Goal: Information Seeking & Learning: Learn about a topic

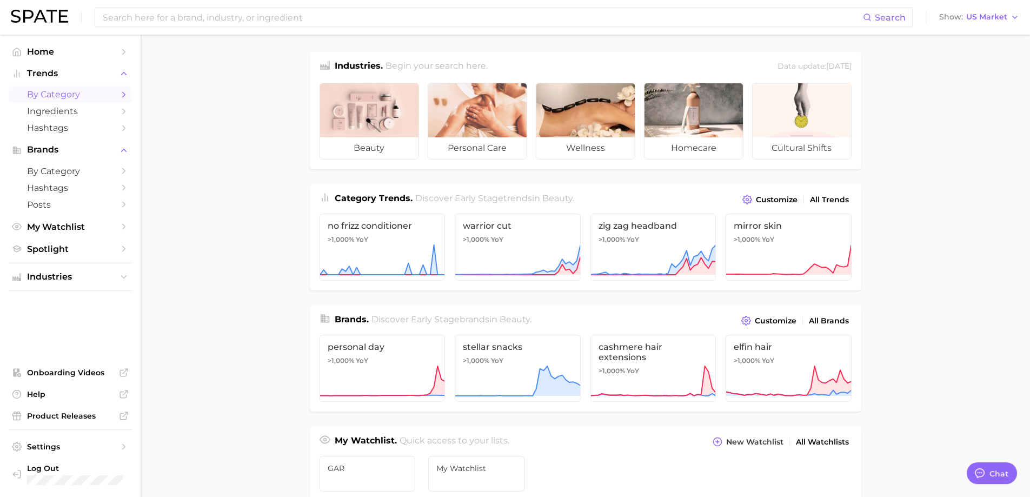
click at [91, 92] on span "by Category" at bounding box center [70, 94] width 87 height 10
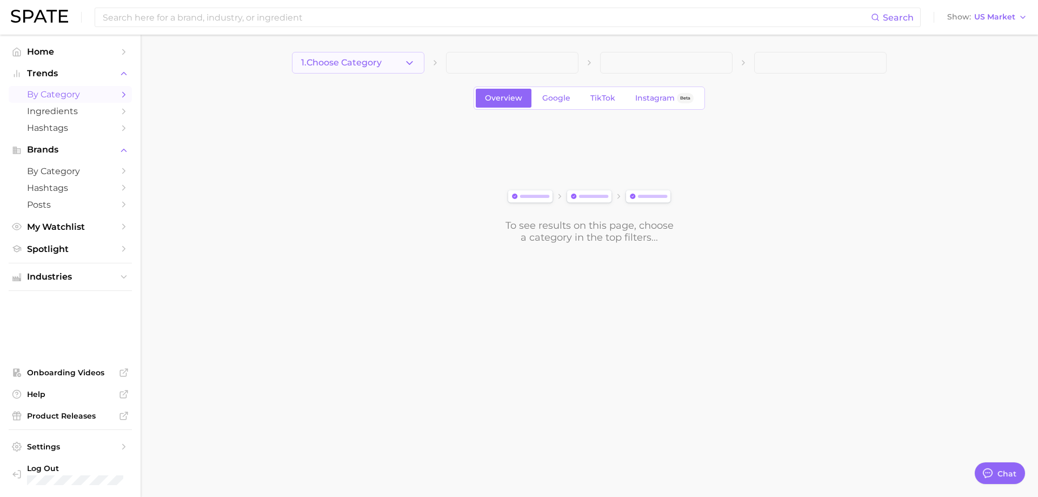
click at [417, 56] on button "1. Choose Category" at bounding box center [358, 63] width 132 height 22
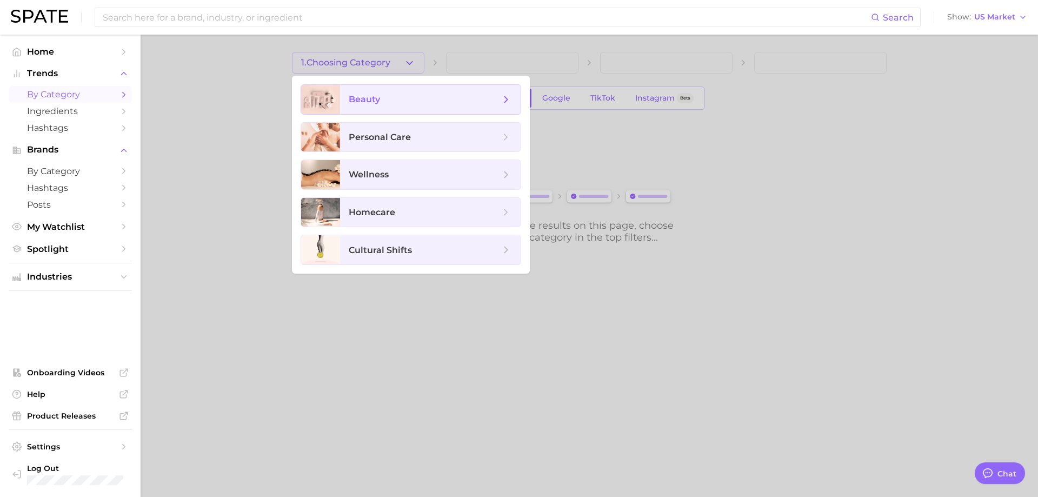
click at [425, 92] on span "beauty" at bounding box center [430, 99] width 181 height 29
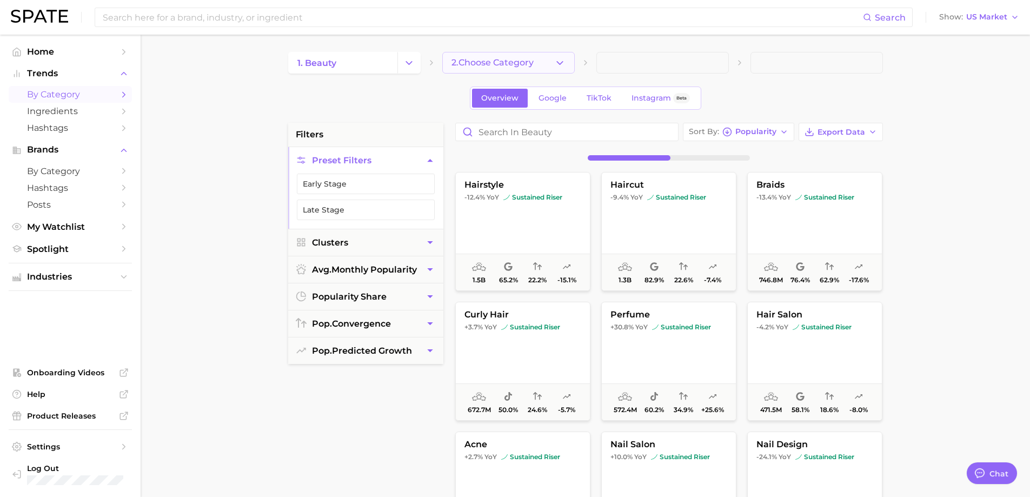
click at [533, 59] on span "2. Choose Category" at bounding box center [493, 63] width 82 height 10
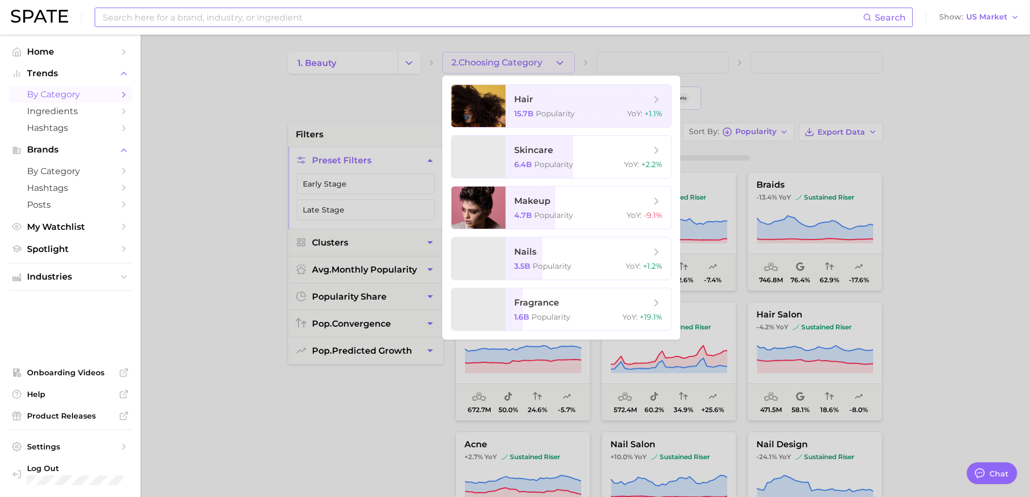
click at [740, 25] on div "Search Show US Market" at bounding box center [515, 17] width 1009 height 35
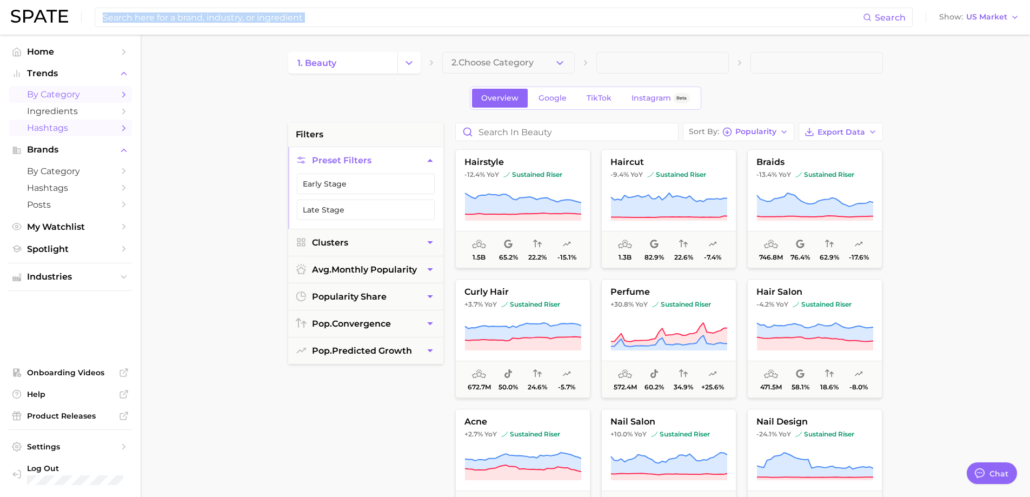
click at [114, 134] on link "Hashtags" at bounding box center [70, 128] width 123 height 17
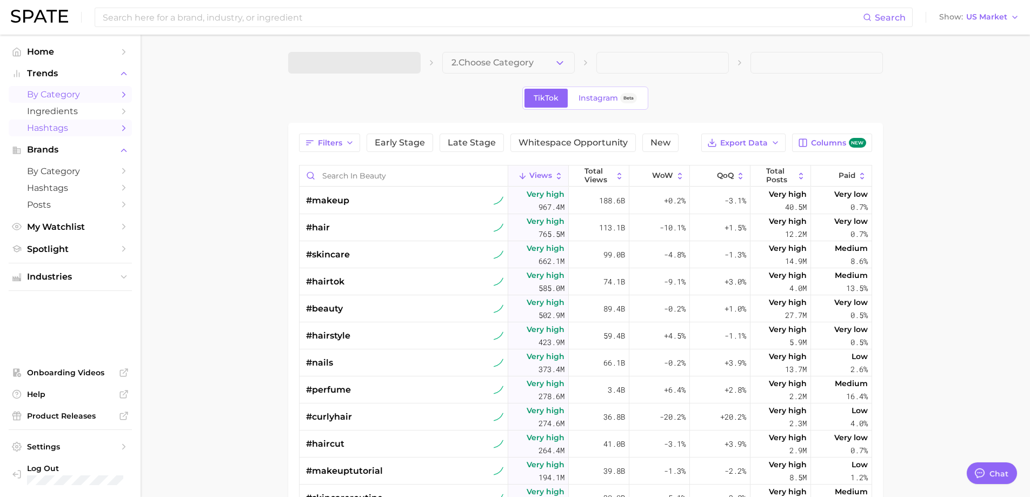
click at [111, 96] on span "by Category" at bounding box center [70, 94] width 87 height 10
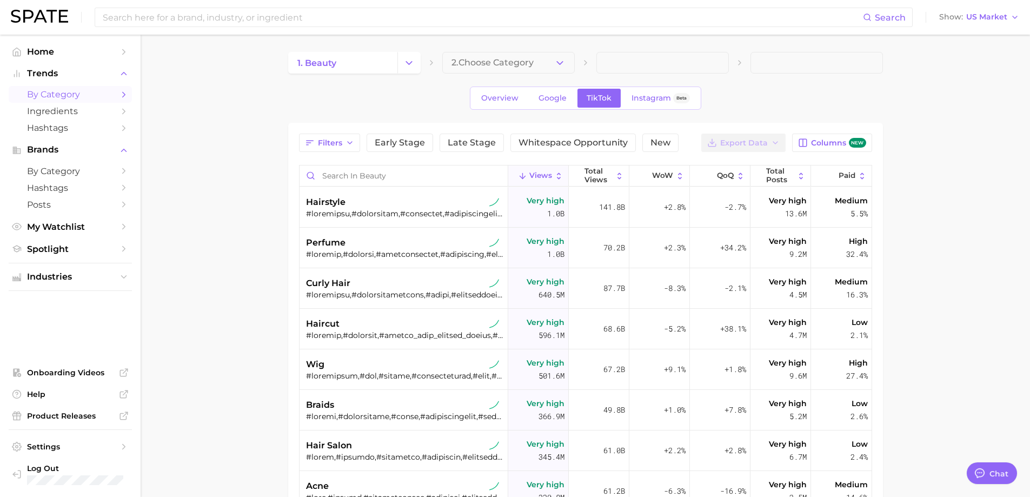
type textarea "x"
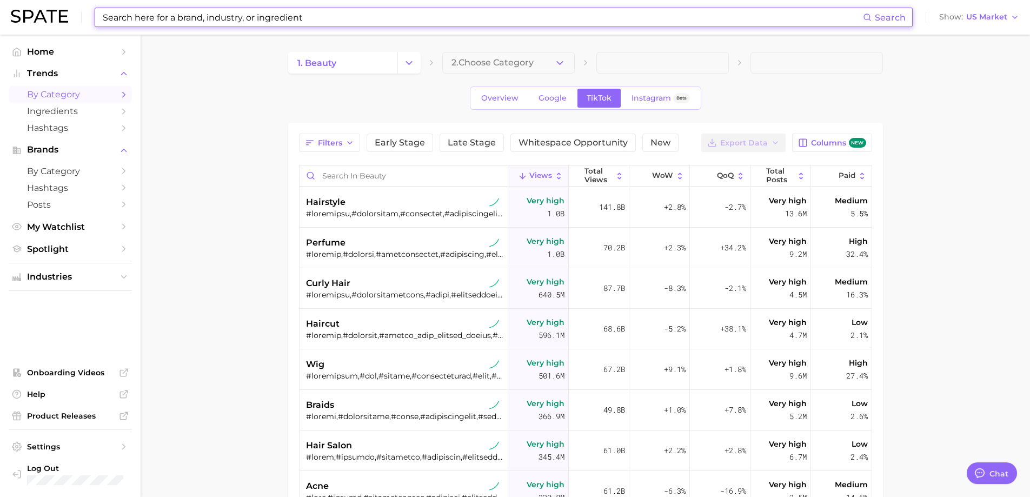
click at [244, 14] on input at bounding box center [482, 17] width 761 height 18
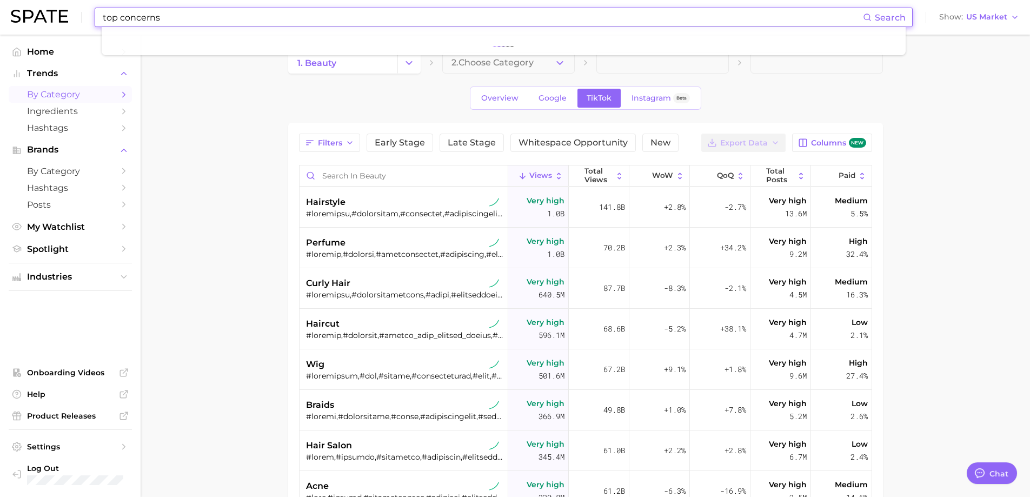
type input "top concerns"
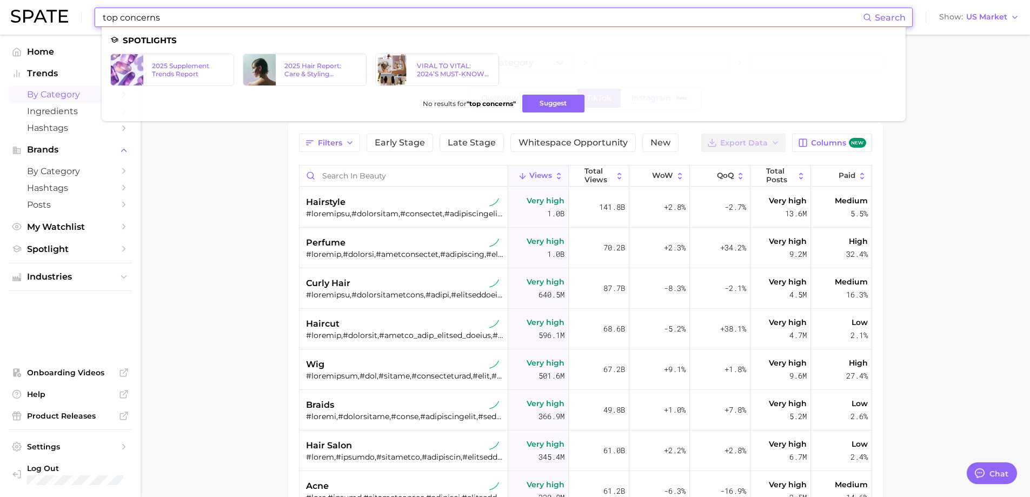
click at [154, 247] on main "1. beauty 2. Choose Category Overview Google TikTok Instagram Beta Filters Earl…" at bounding box center [586, 381] width 890 height 692
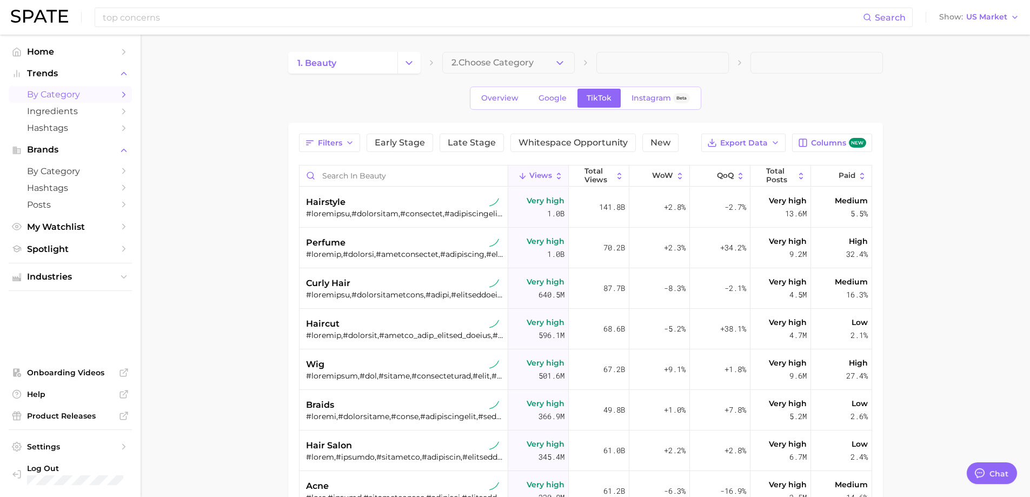
click at [63, 92] on span "by Category" at bounding box center [70, 94] width 87 height 10
click at [416, 70] on button "Change Category" at bounding box center [408, 63] width 23 height 22
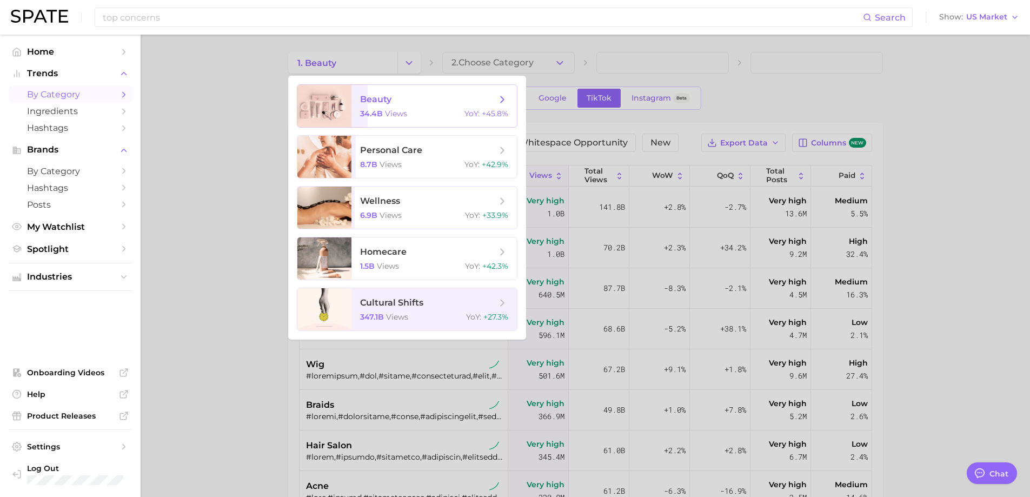
click at [423, 112] on div "34.4b views YoY : +45.8%" at bounding box center [434, 114] width 148 height 10
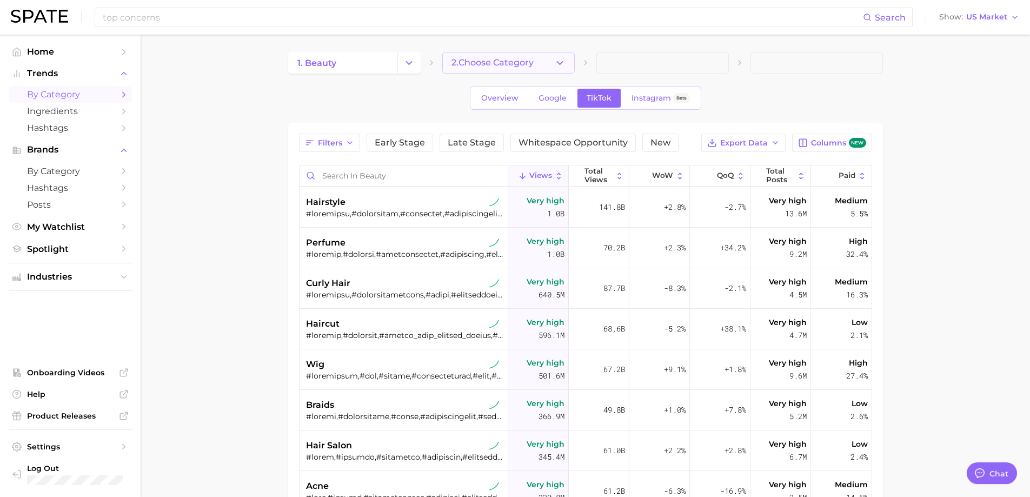
click at [545, 58] on button "2. Choose Category" at bounding box center [508, 63] width 132 height 22
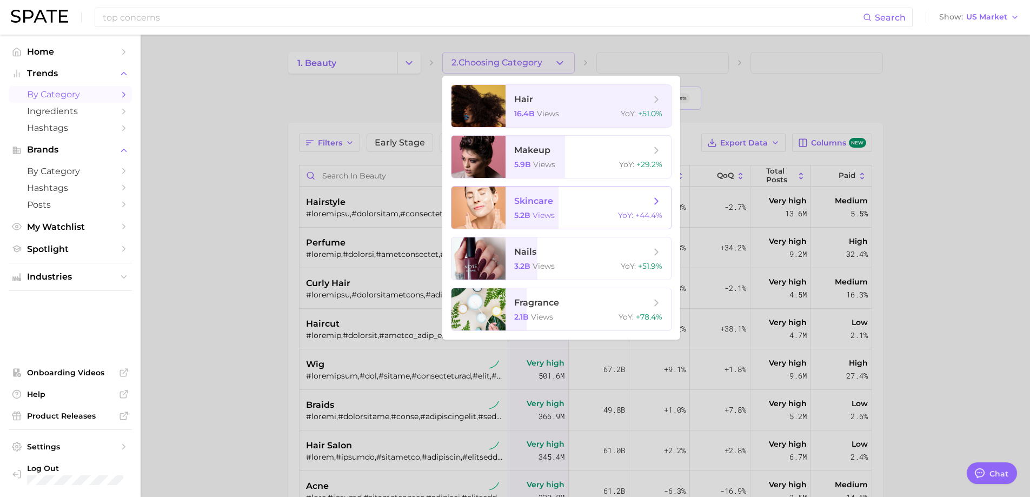
click at [533, 202] on span "skincare" at bounding box center [533, 201] width 39 height 10
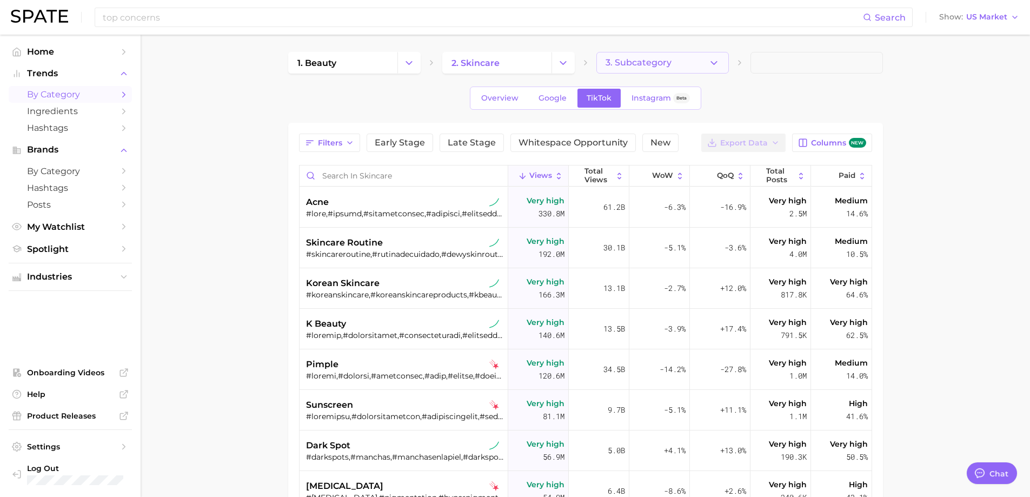
click at [679, 62] on button "3. Subcategory" at bounding box center [663, 63] width 132 height 22
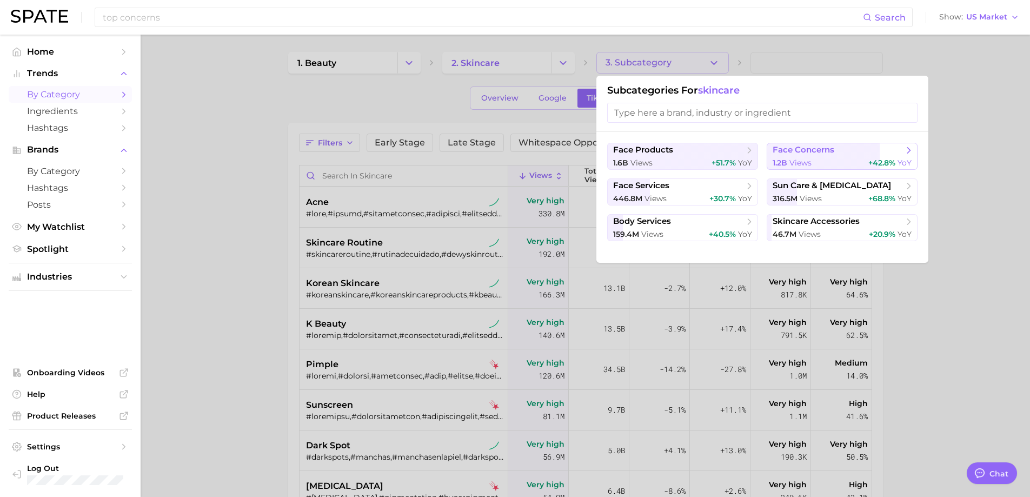
click at [799, 157] on button "face concerns 1.2b views +42.8% YoY" at bounding box center [842, 156] width 151 height 27
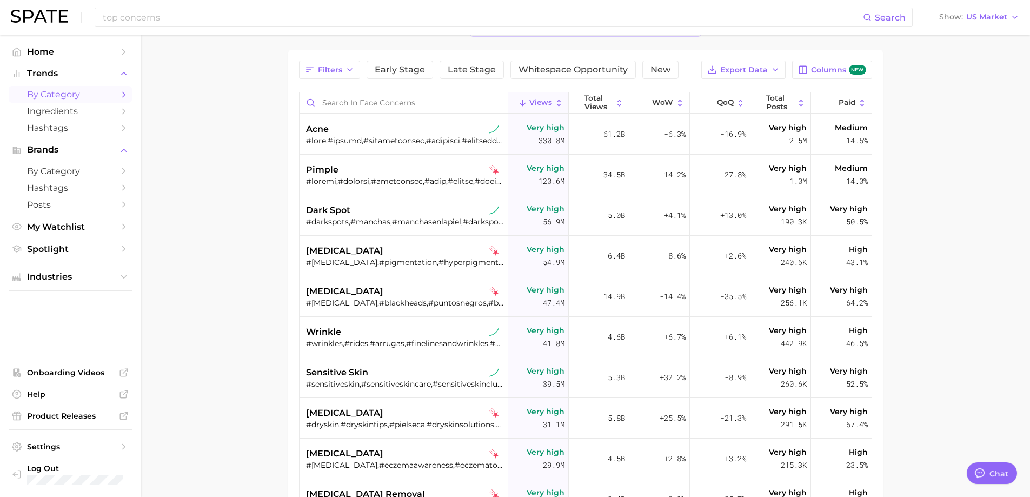
scroll to position [54, 0]
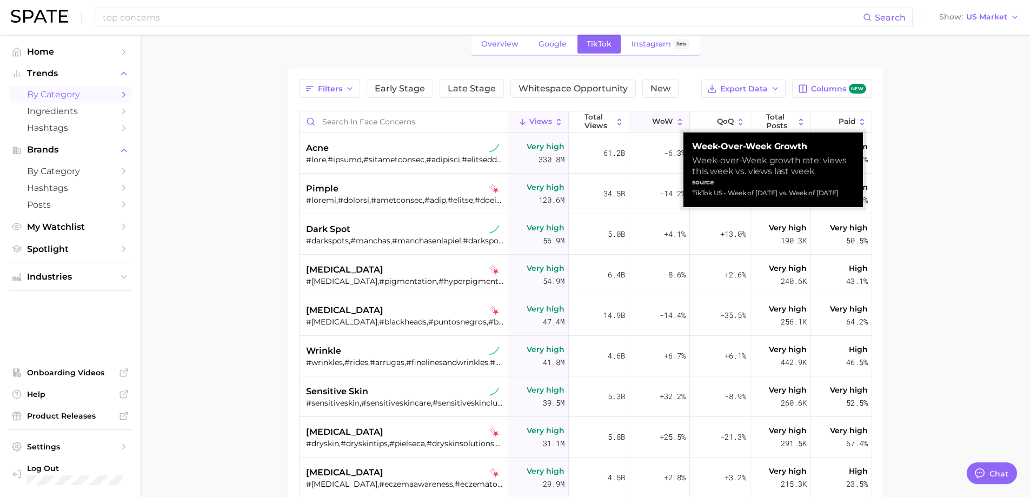
click at [661, 118] on span "WoW" at bounding box center [662, 121] width 21 height 9
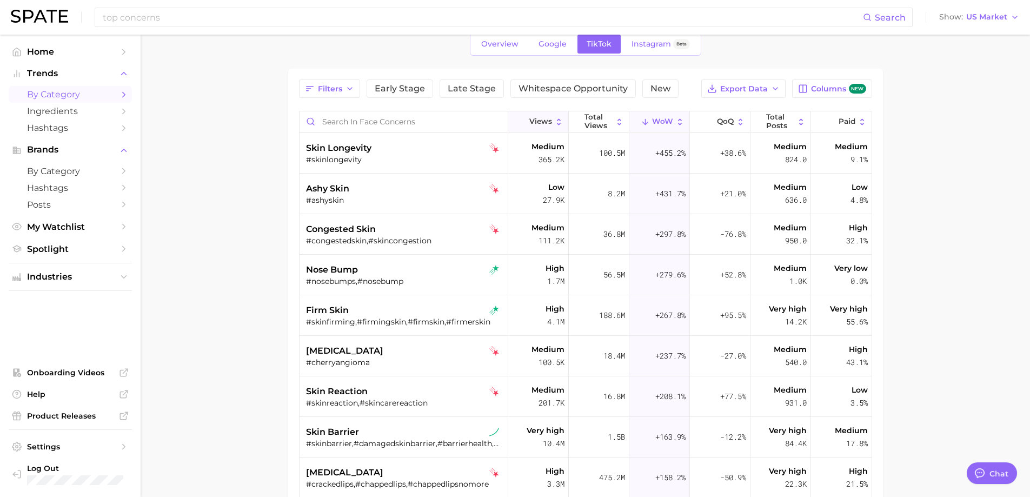
click at [554, 123] on icon at bounding box center [558, 121] width 9 height 9
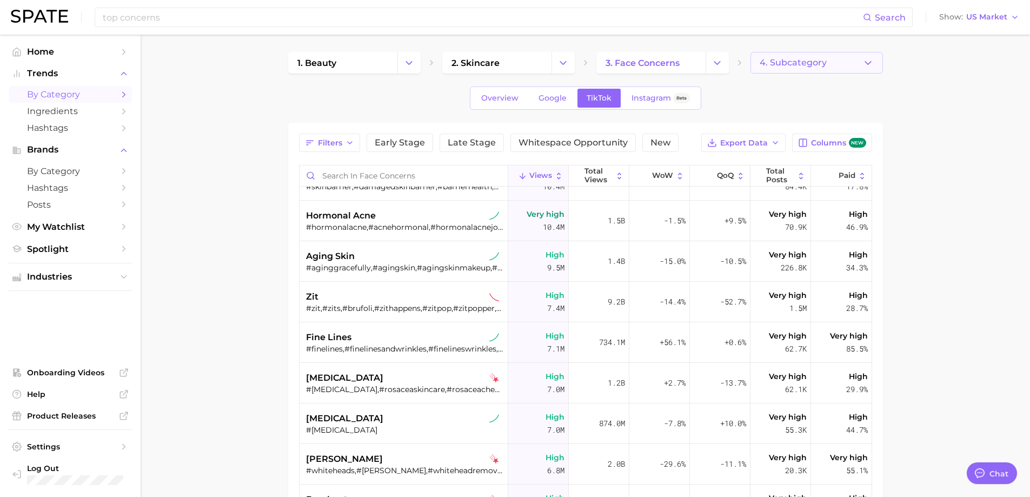
click at [829, 64] on button "4. Subcategory" at bounding box center [817, 63] width 132 height 22
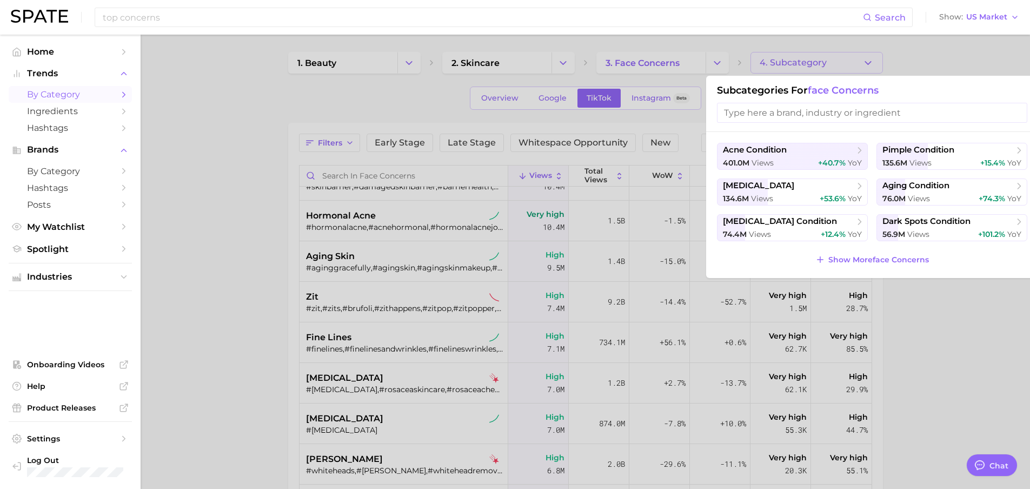
click at [829, 64] on div at bounding box center [515, 244] width 1030 height 489
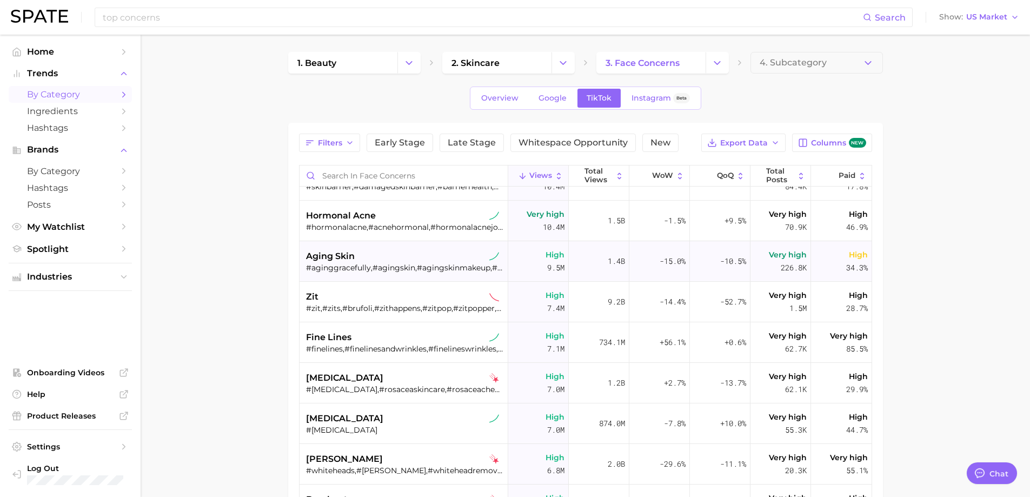
click at [460, 266] on div "#aginggracefully,#agingskin,#agingskinmakeup,#skinaging,#ageingskin,#agingskinc…" at bounding box center [405, 268] width 198 height 10
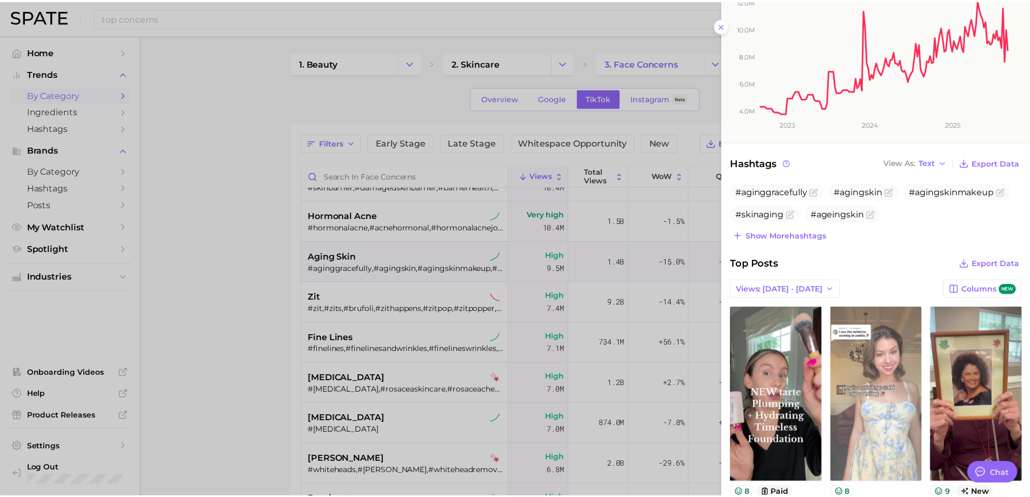
scroll to position [216, 0]
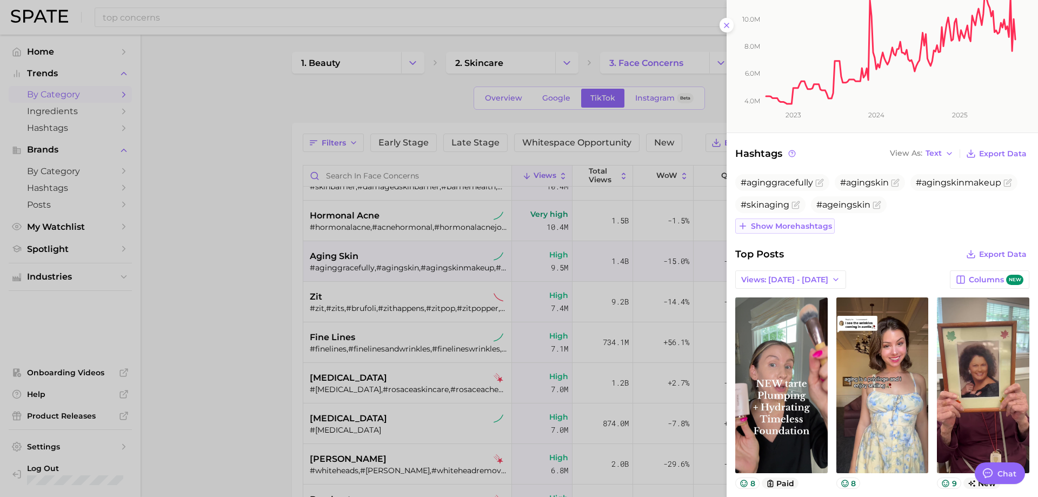
click at [814, 227] on span "Show more hashtags" at bounding box center [791, 226] width 81 height 9
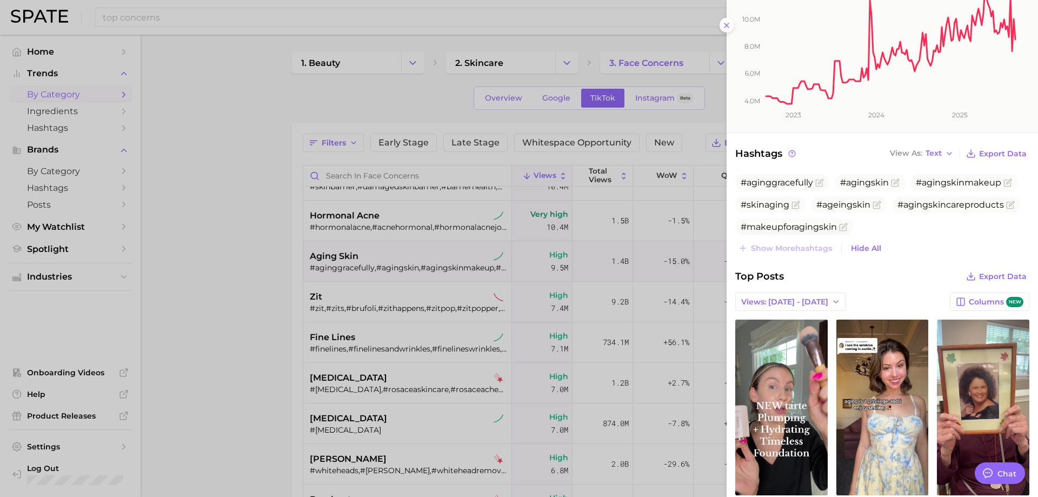
click at [266, 289] on div at bounding box center [519, 248] width 1038 height 497
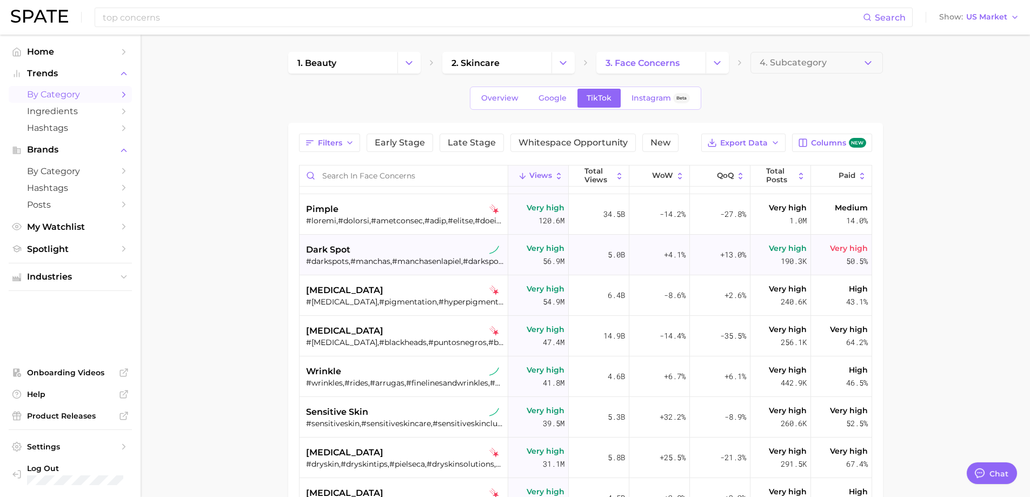
scroll to position [0, 0]
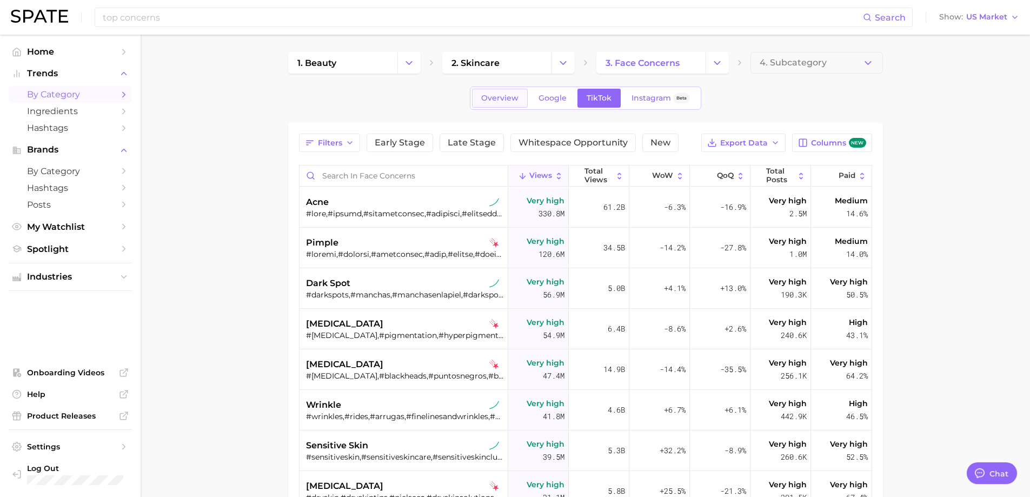
click at [509, 102] on span "Overview" at bounding box center [499, 98] width 37 height 9
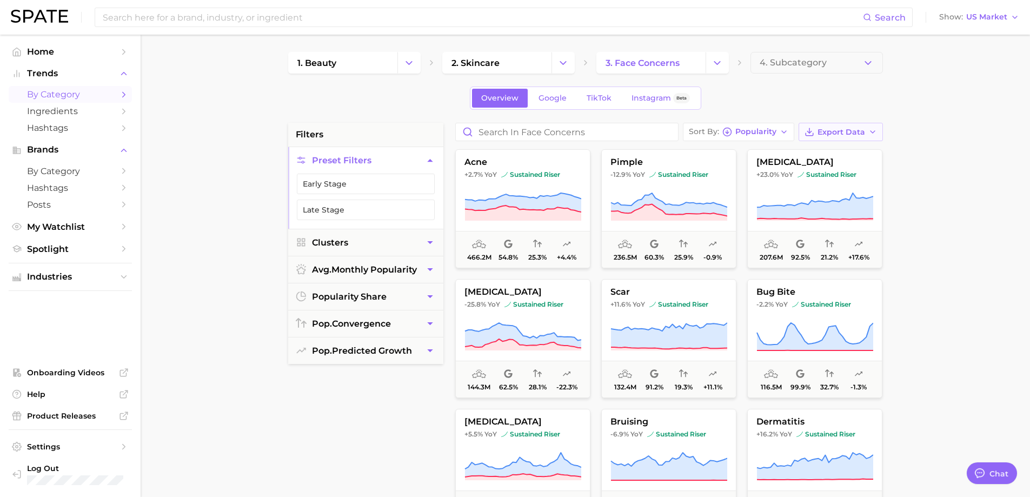
click at [838, 132] on span "Export Data" at bounding box center [842, 132] width 48 height 9
click at [818, 153] on span "Card Data CSV" at bounding box center [811, 152] width 57 height 9
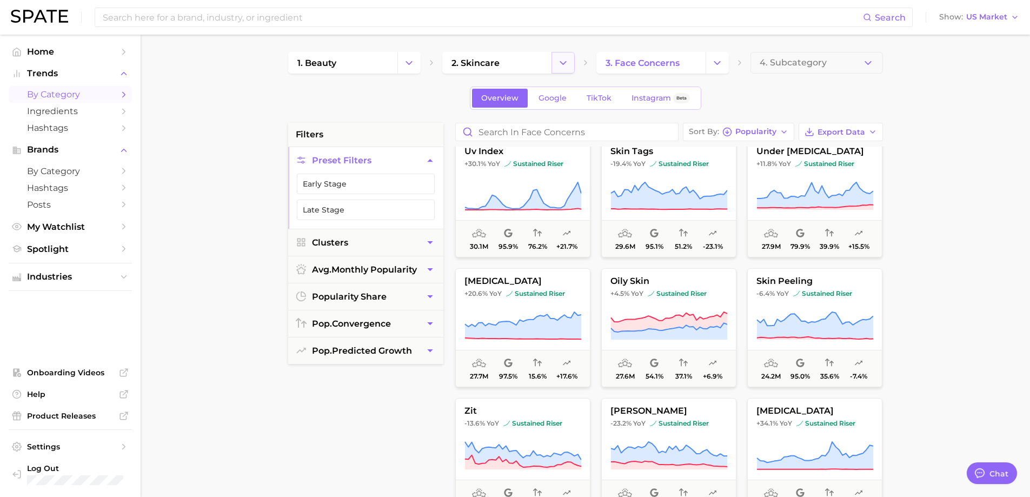
click at [565, 68] on icon "Change Category" at bounding box center [563, 62] width 11 height 11
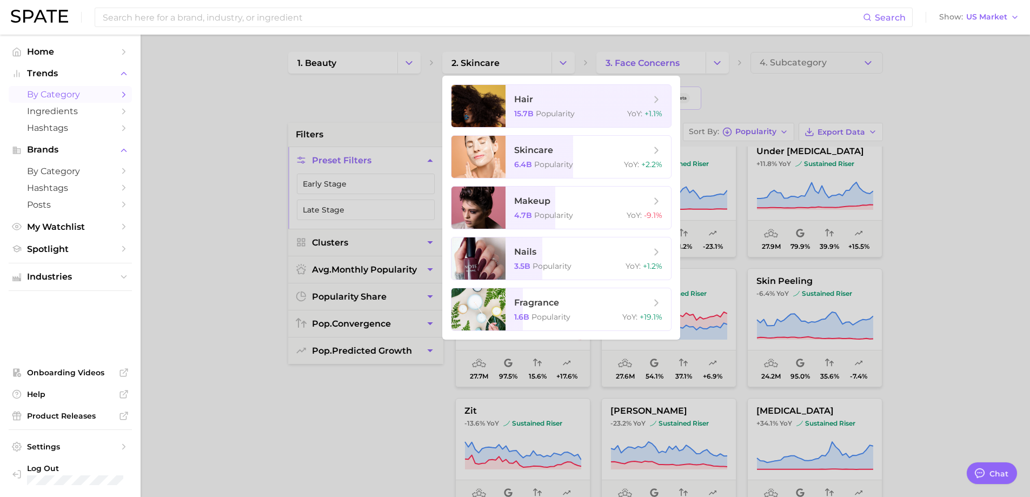
click at [406, 64] on div at bounding box center [515, 248] width 1030 height 497
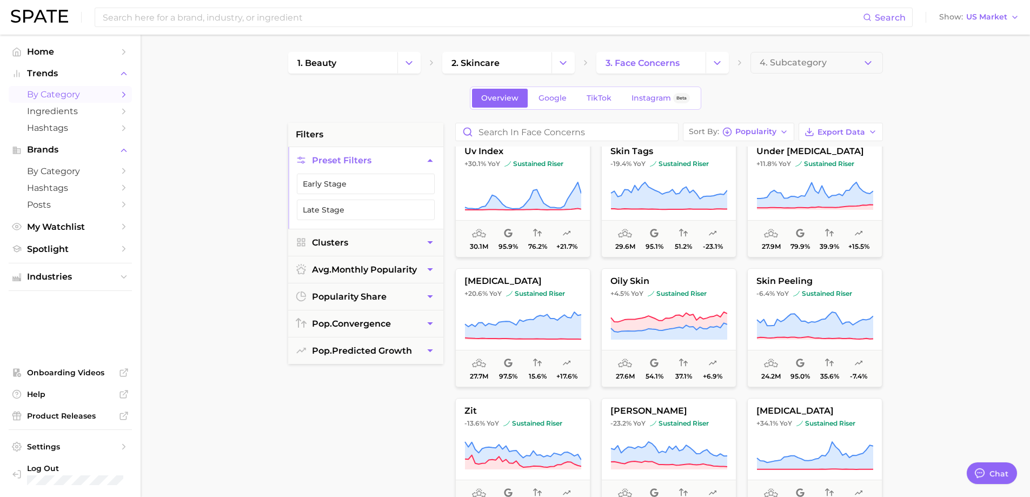
click at [406, 64] on icon "Change Category" at bounding box center [408, 62] width 11 height 11
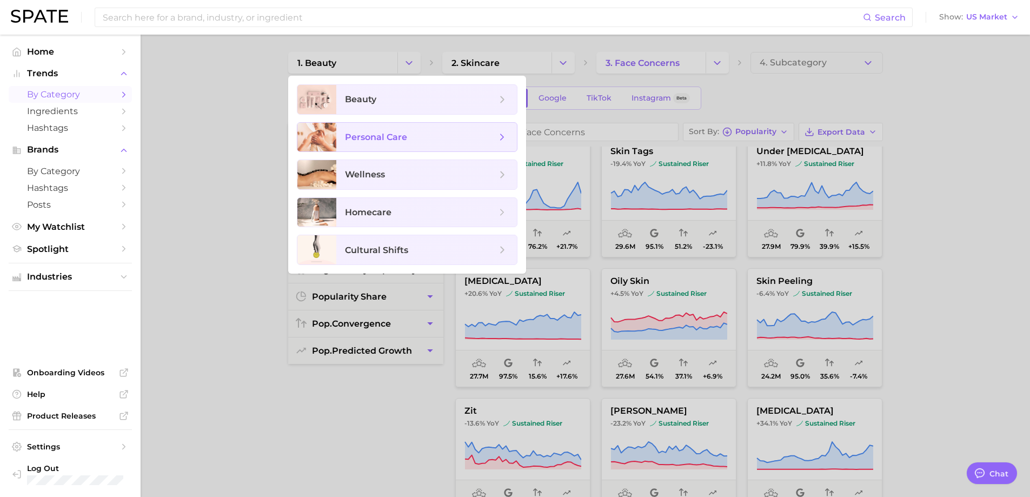
click at [403, 134] on span "personal care" at bounding box center [376, 137] width 62 height 10
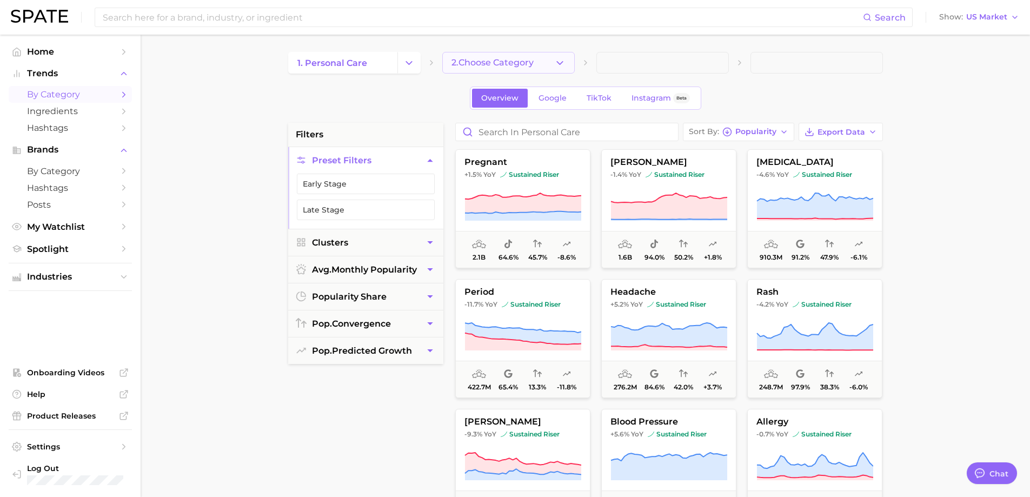
click at [524, 66] on span "2. Choose Category" at bounding box center [493, 63] width 82 height 10
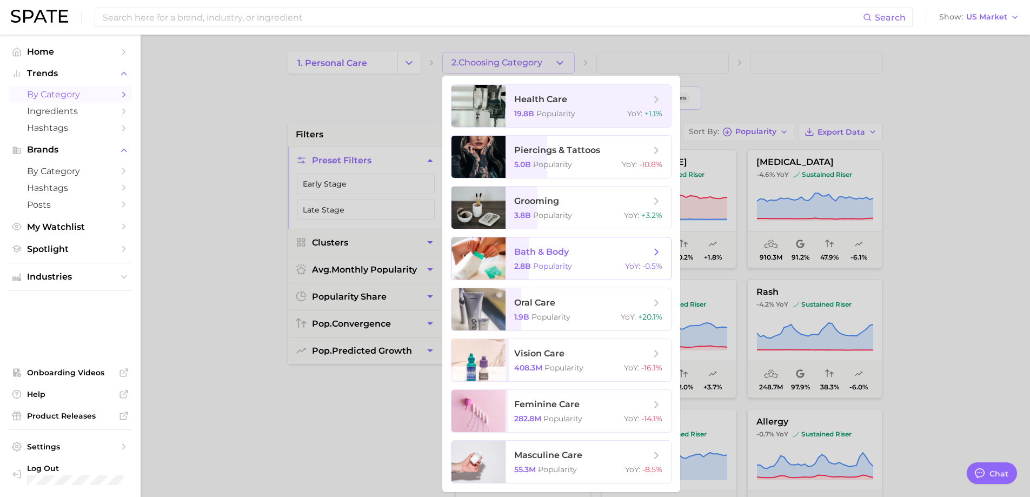
click at [605, 259] on span "bath & body 2.8b Popularity YoY : -0.5%" at bounding box center [588, 258] width 165 height 42
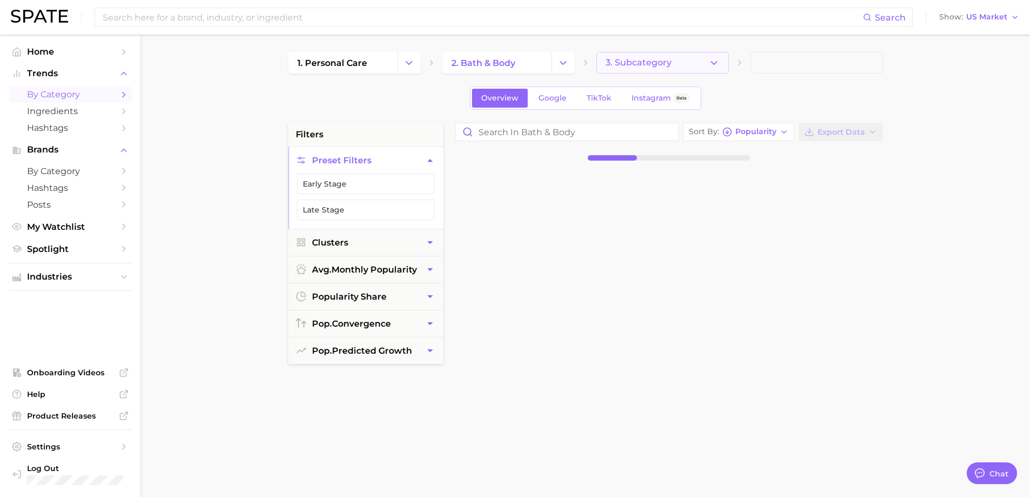
click at [718, 68] on icon "button" at bounding box center [713, 62] width 11 height 11
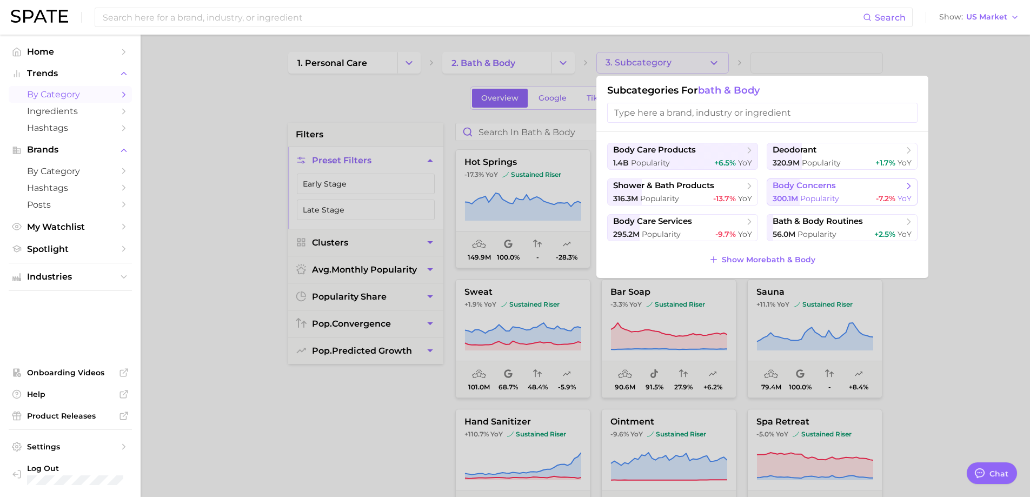
click at [777, 196] on span "300.1m" at bounding box center [785, 199] width 25 height 10
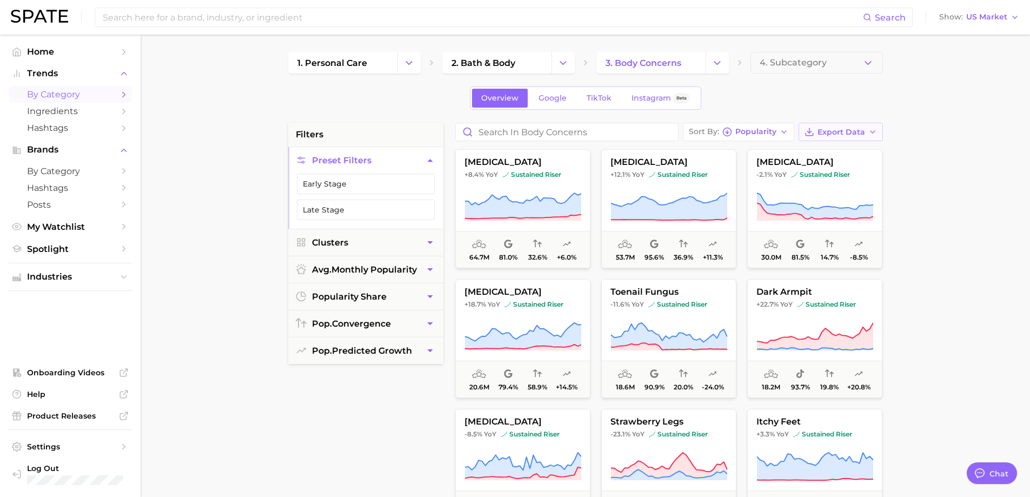
click at [842, 132] on span "Export Data" at bounding box center [842, 132] width 48 height 9
click at [834, 151] on span "Card Data CSV" at bounding box center [811, 152] width 57 height 9
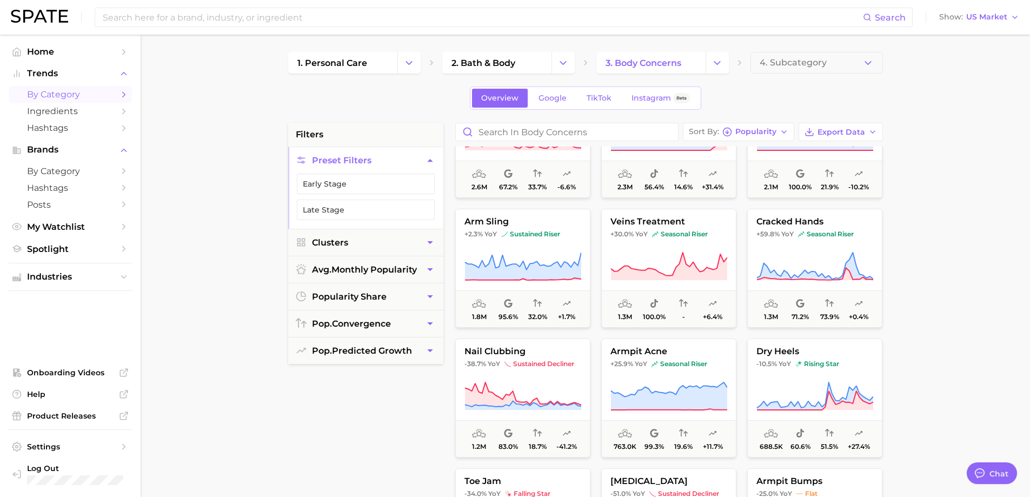
scroll to position [595, 0]
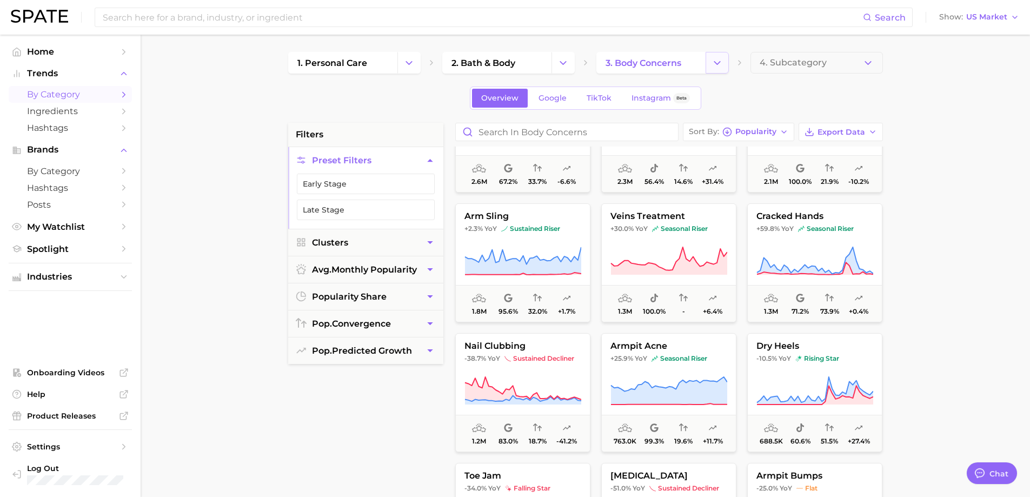
click at [720, 69] on button "Change Category" at bounding box center [717, 63] width 23 height 22
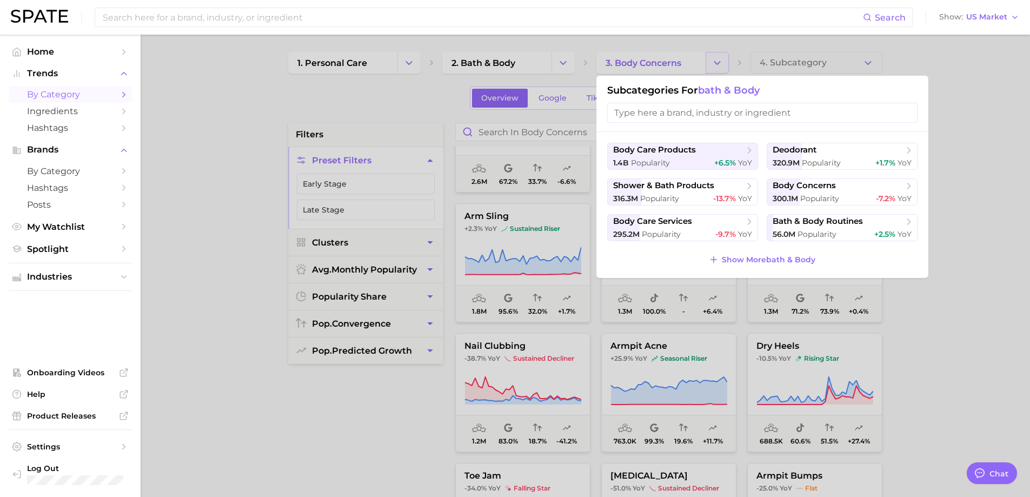
click at [720, 69] on div at bounding box center [515, 248] width 1030 height 497
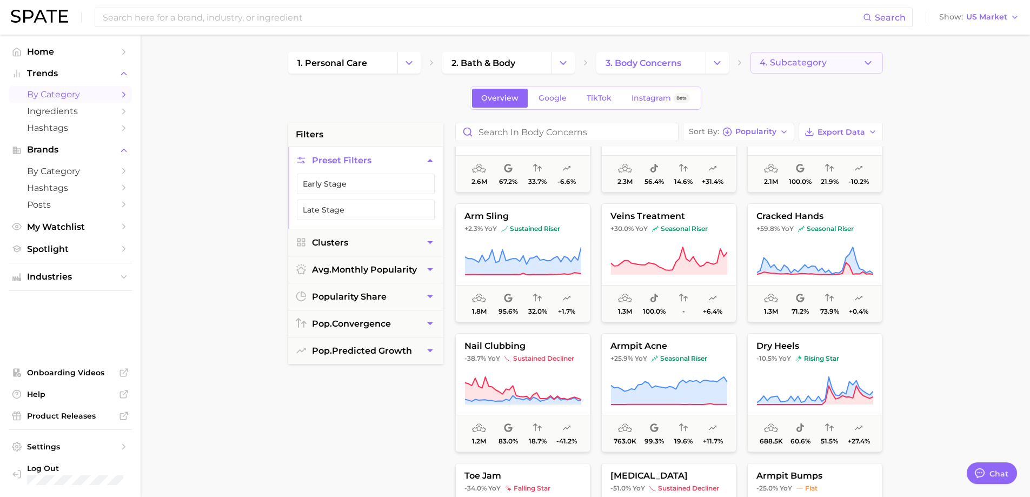
click at [801, 59] on span "4. Subcategory" at bounding box center [793, 63] width 67 height 10
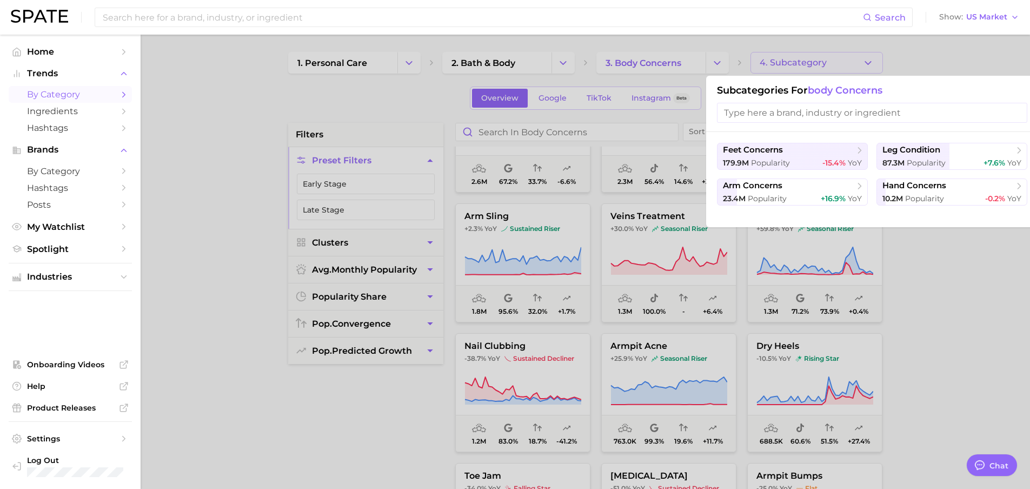
click at [801, 59] on div at bounding box center [515, 244] width 1030 height 489
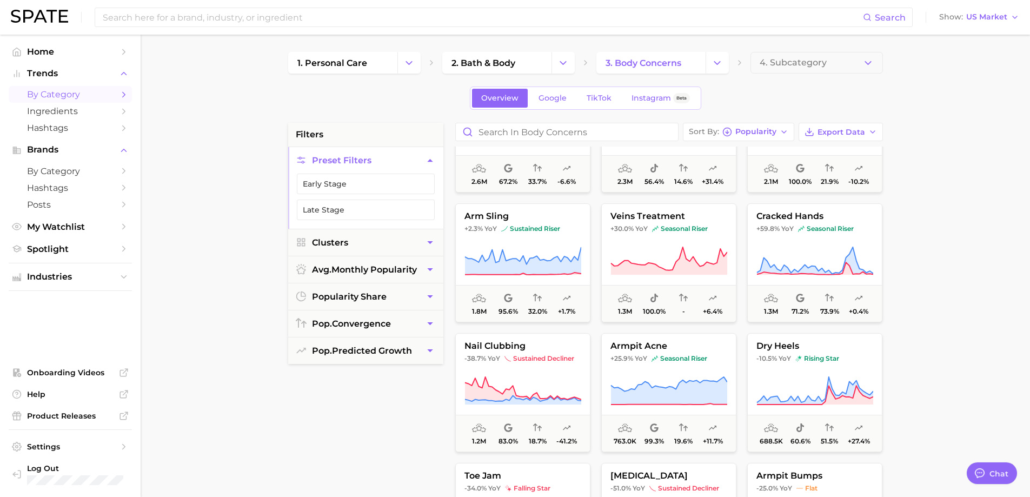
click at [572, 51] on main "1. personal care 2. bath & body 3. body concerns 4. Subcategory Overview Google…" at bounding box center [586, 445] width 890 height 820
click at [568, 57] on icon "Change Category" at bounding box center [563, 62] width 11 height 11
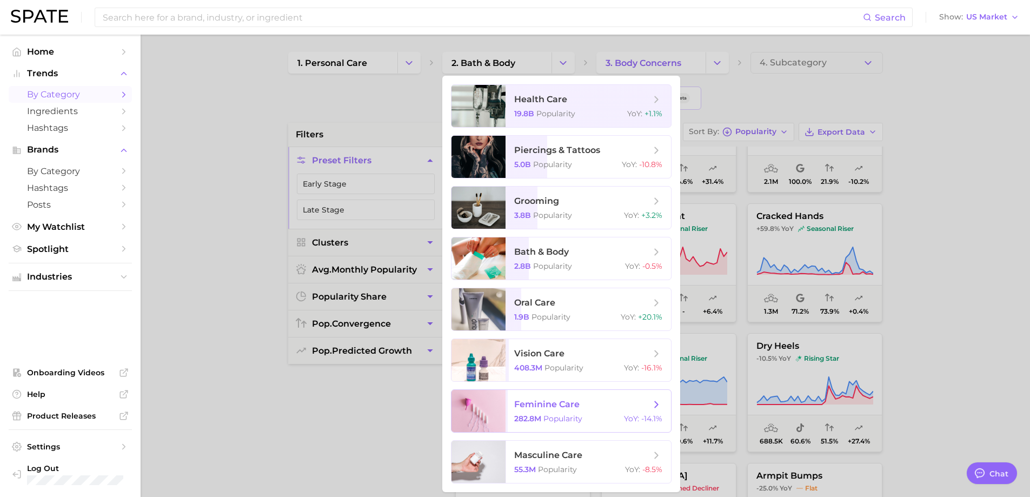
click at [595, 425] on span "feminine care 282.8m Popularity YoY : -14.1%" at bounding box center [588, 411] width 165 height 42
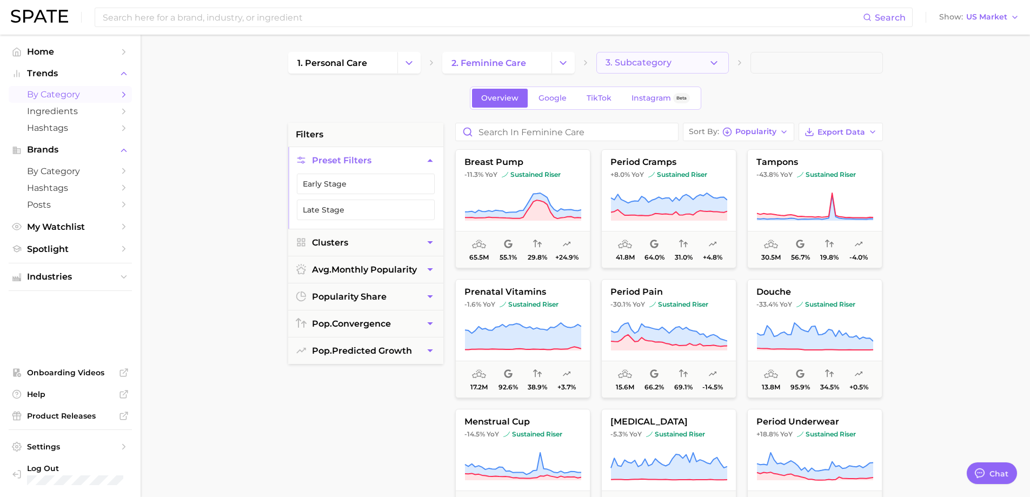
click at [713, 59] on icon "button" at bounding box center [713, 62] width 11 height 11
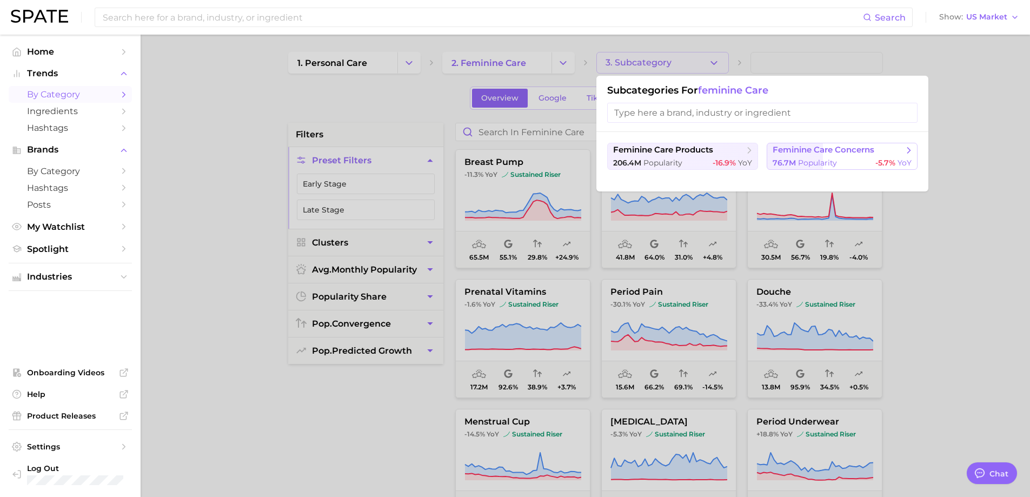
click at [773, 150] on span "feminine care concerns" at bounding box center [824, 150] width 102 height 10
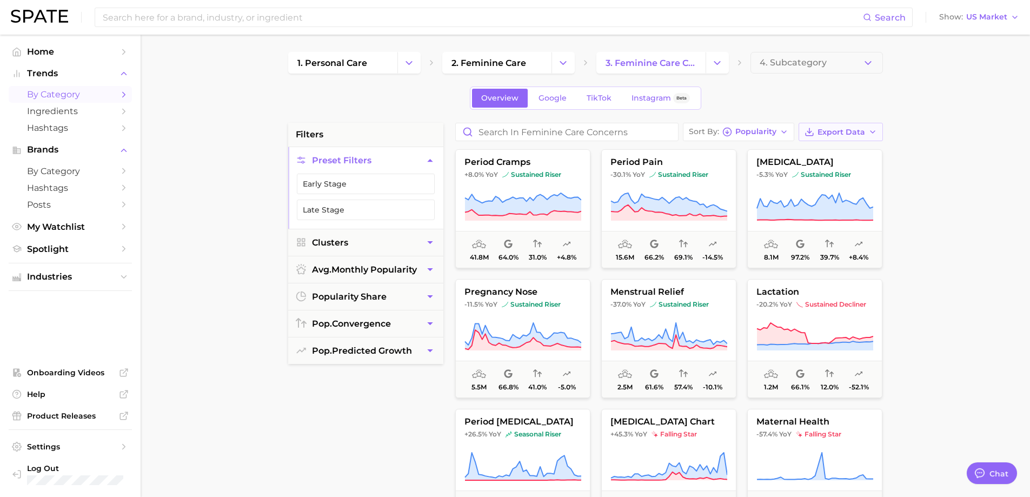
click at [858, 128] on span "Export Data" at bounding box center [842, 132] width 48 height 9
click at [859, 151] on button "Card Data CSV" at bounding box center [823, 151] width 119 height 19
click at [576, 66] on div "1. personal care 2. feminine care 3. feminine care concerns 4. Subcategory" at bounding box center [585, 63] width 595 height 22
click at [569, 65] on button "Change Category" at bounding box center [563, 63] width 23 height 22
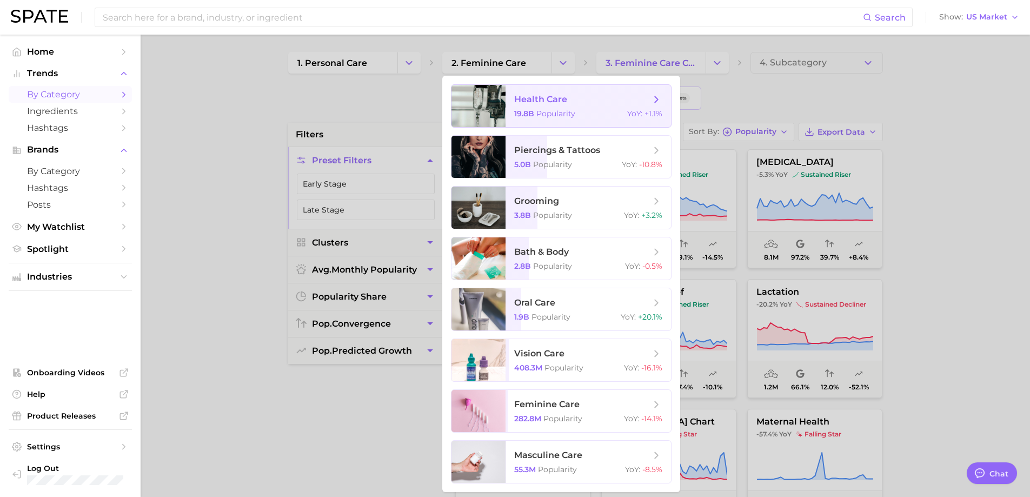
click at [584, 96] on span "health care" at bounding box center [582, 100] width 136 height 12
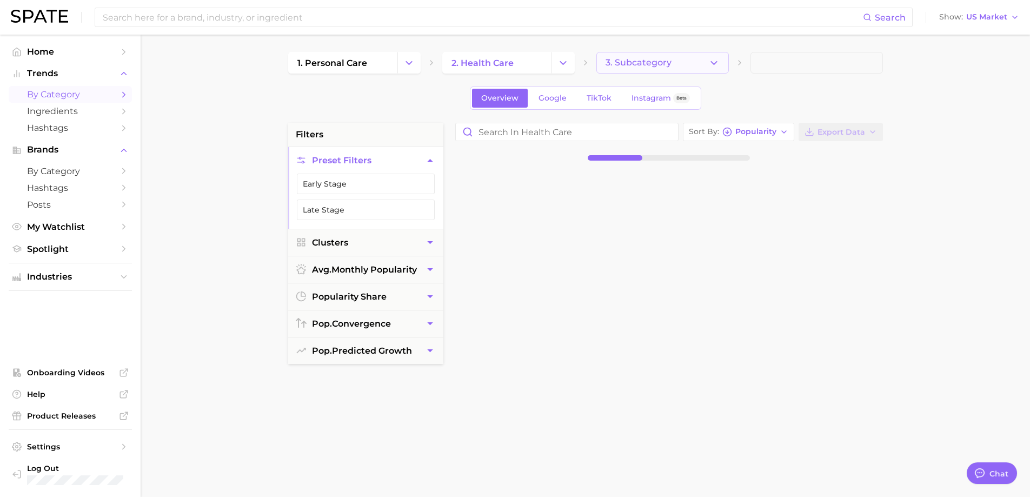
click at [711, 65] on icon "button" at bounding box center [713, 62] width 11 height 11
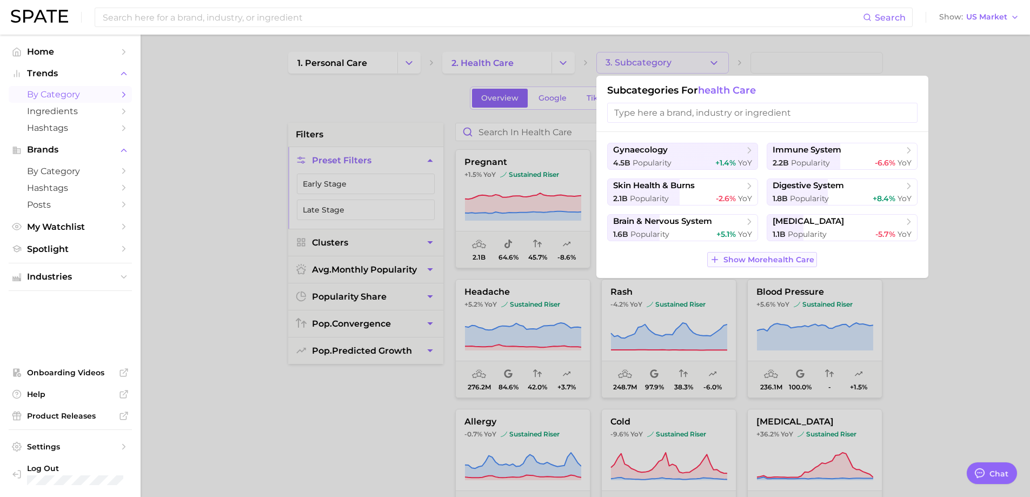
click at [787, 255] on span "Show More health care" at bounding box center [769, 259] width 91 height 9
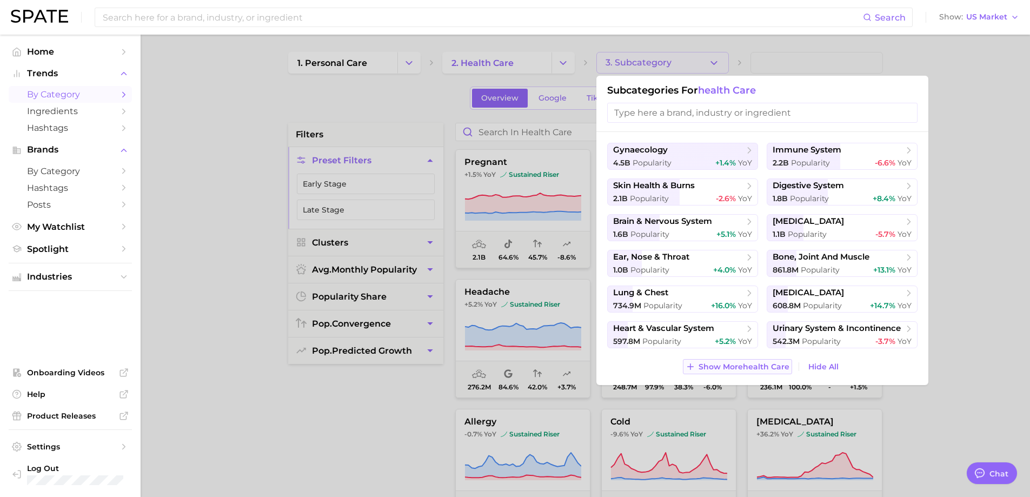
click at [764, 364] on span "Show More health care" at bounding box center [744, 366] width 91 height 9
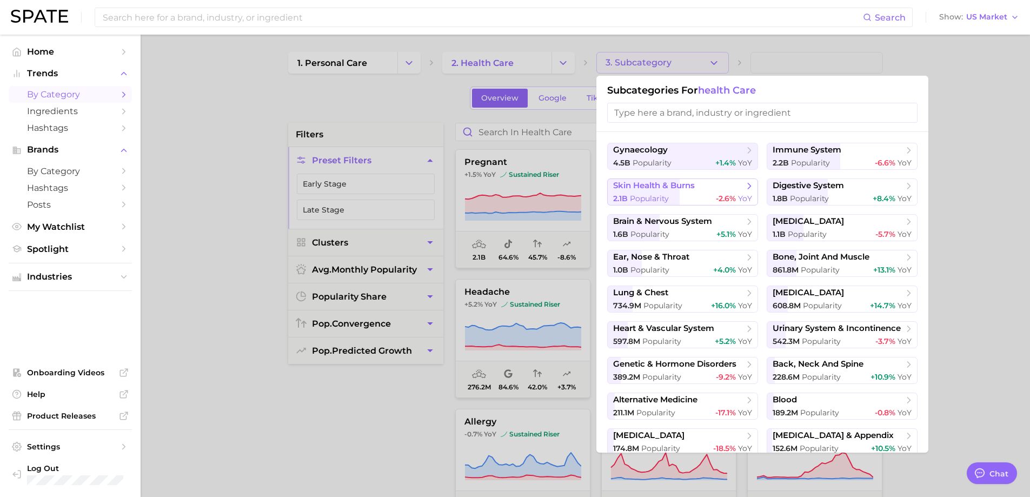
click at [716, 194] on span "-2.6%" at bounding box center [726, 199] width 20 height 10
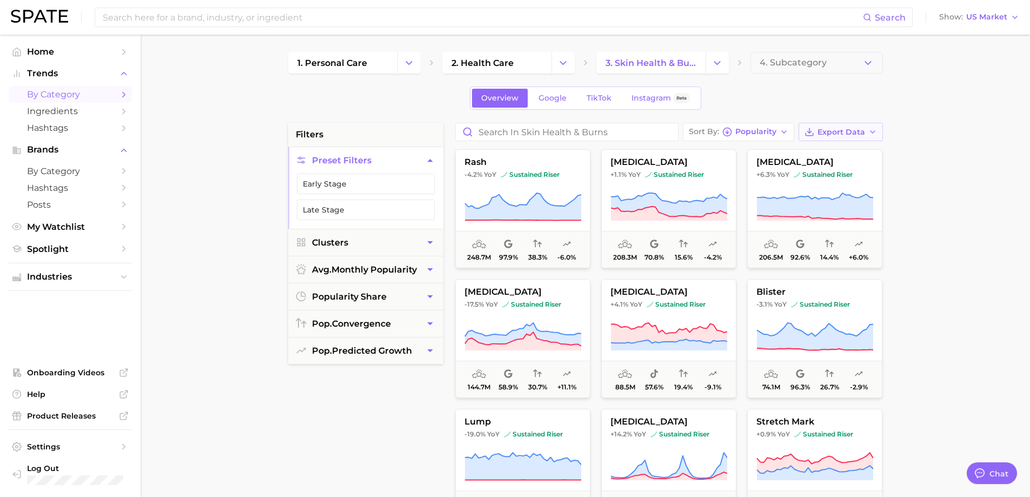
click at [837, 135] on span "Export Data" at bounding box center [842, 132] width 48 height 9
click at [403, 61] on icon "Change Category" at bounding box center [408, 62] width 11 height 11
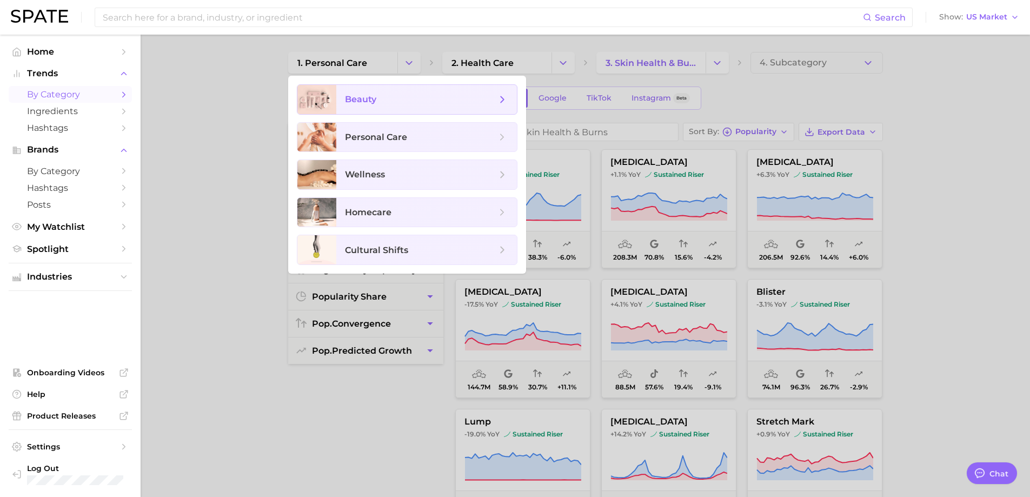
click at [416, 95] on span "beauty" at bounding box center [420, 100] width 151 height 12
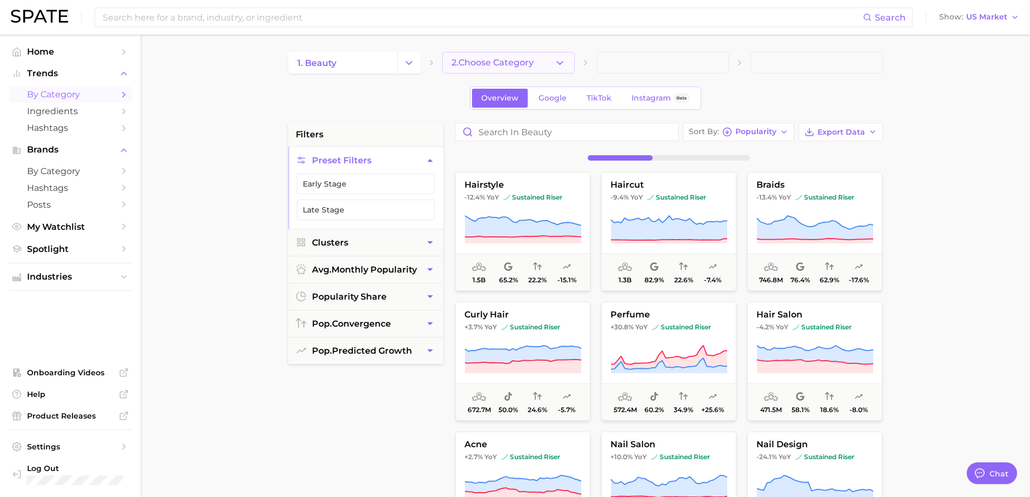
click at [557, 64] on icon "button" at bounding box center [559, 62] width 11 height 11
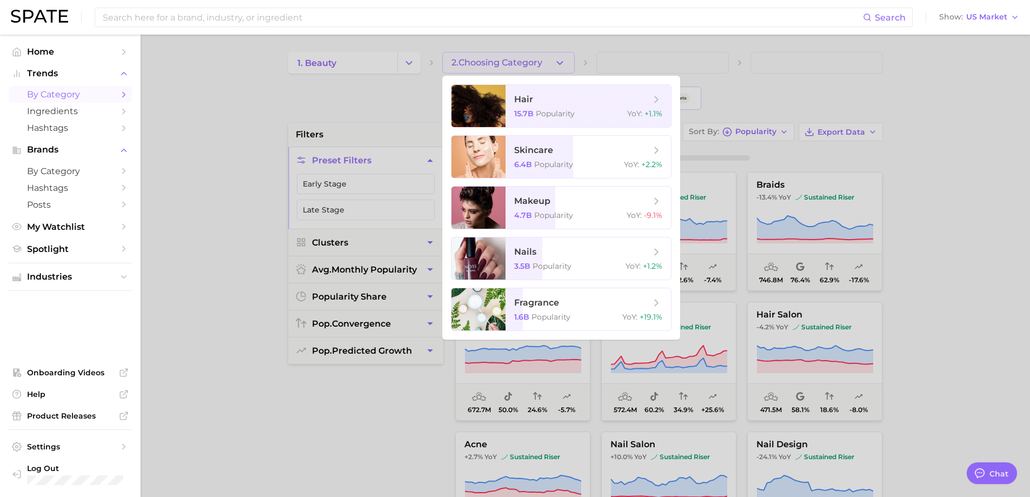
click at [557, 64] on div at bounding box center [515, 248] width 1030 height 497
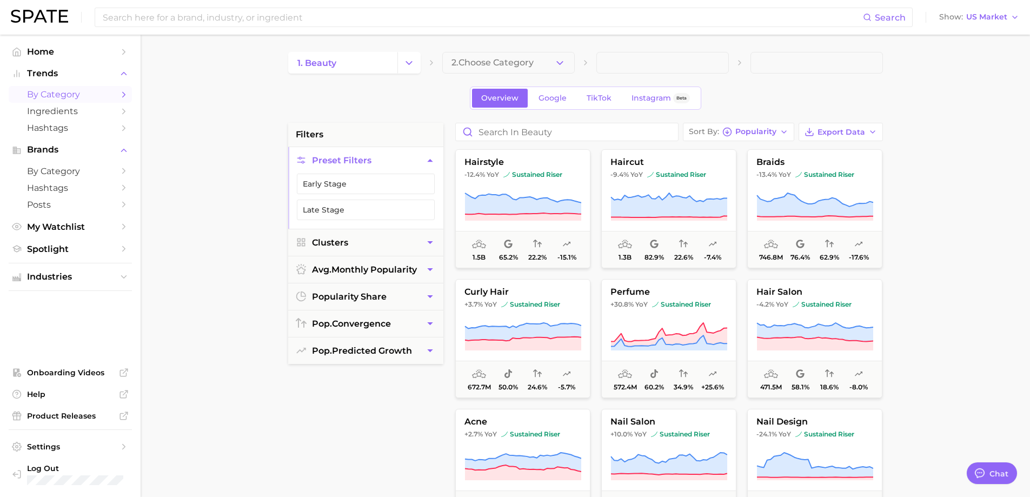
click at [556, 64] on icon "button" at bounding box center [559, 62] width 11 height 11
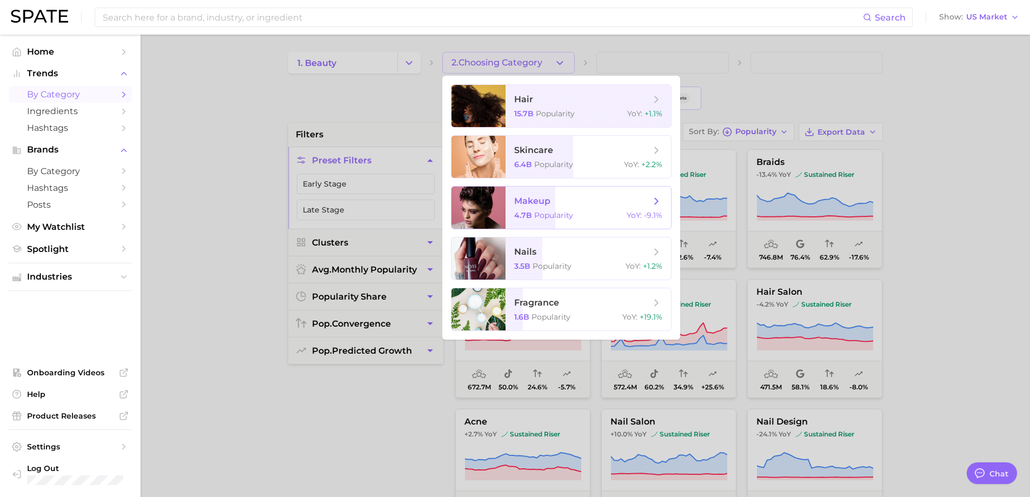
click at [566, 204] on span "makeup" at bounding box center [582, 201] width 136 height 12
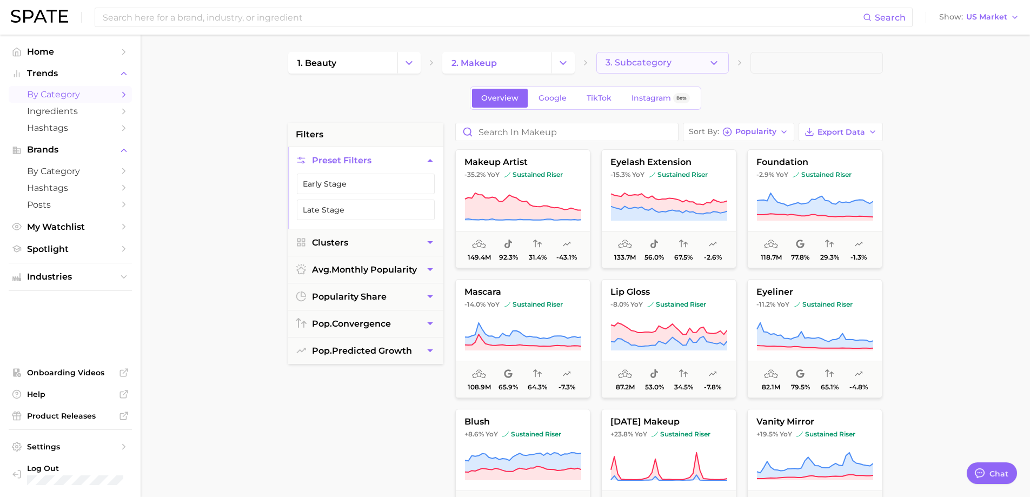
click at [717, 57] on icon "button" at bounding box center [713, 62] width 11 height 11
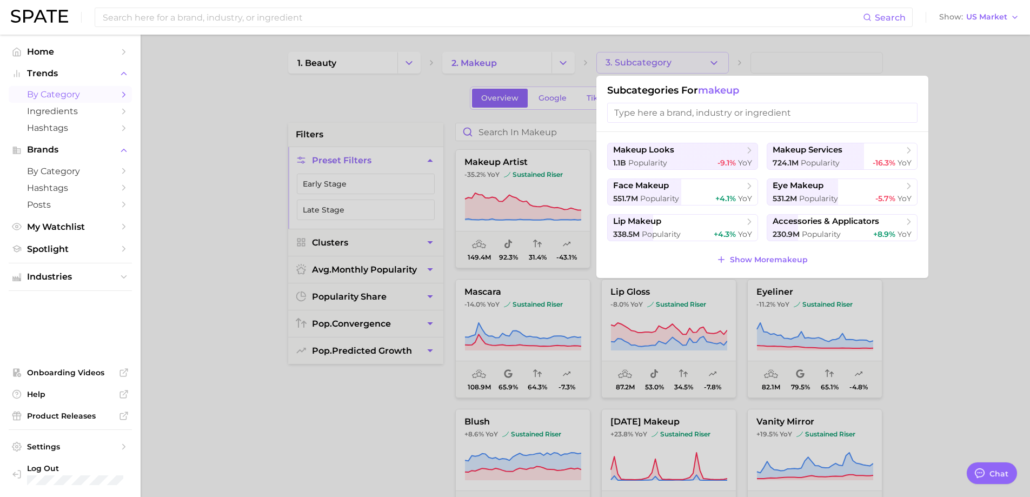
click at [538, 71] on div at bounding box center [515, 248] width 1030 height 497
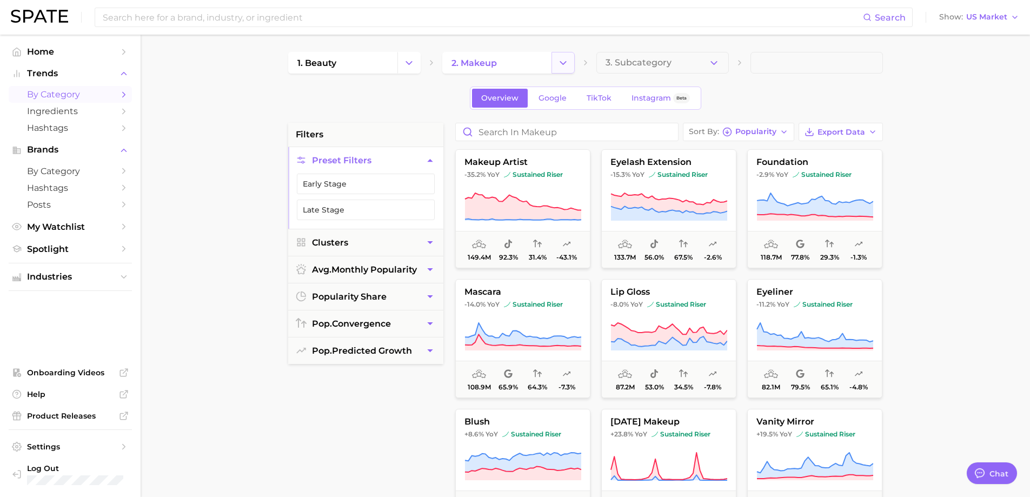
click at [569, 66] on button "Change Category" at bounding box center [563, 63] width 23 height 22
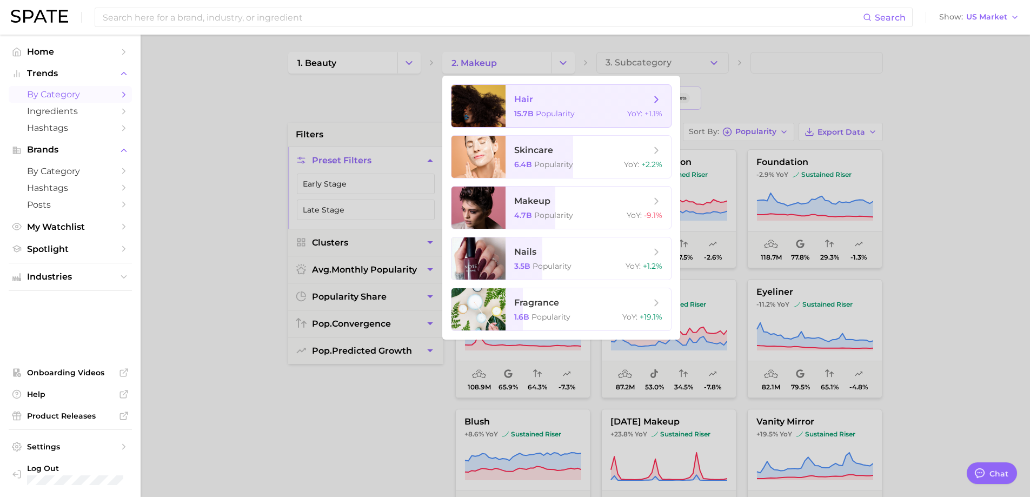
click at [578, 99] on span "hair" at bounding box center [582, 100] width 136 height 12
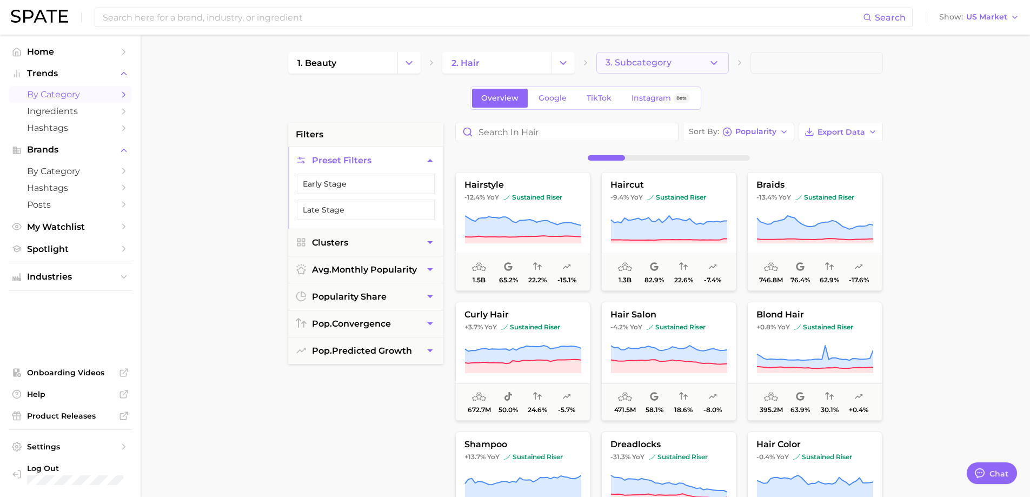
click at [712, 58] on icon "button" at bounding box center [713, 62] width 11 height 11
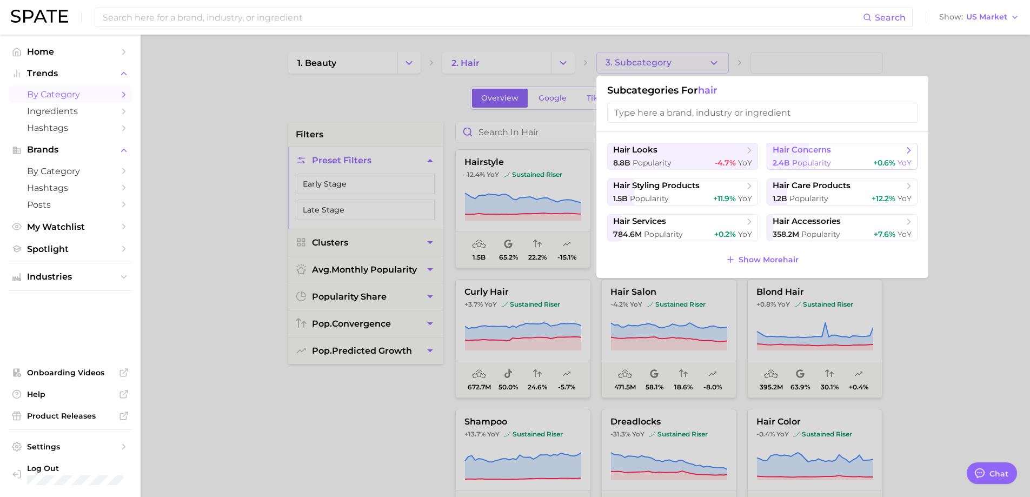
click at [825, 158] on span "Popularity" at bounding box center [811, 163] width 39 height 10
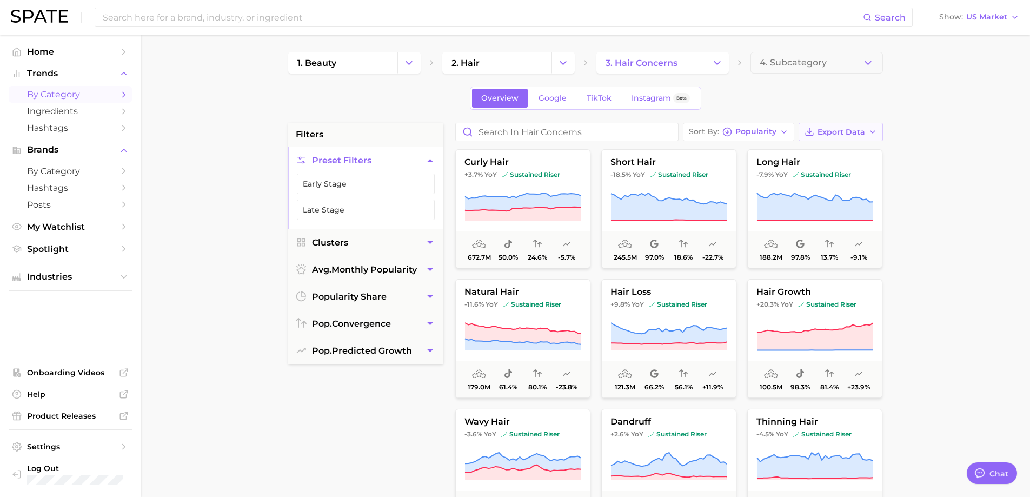
click at [831, 134] on span "Export Data" at bounding box center [842, 132] width 48 height 9
click at [820, 155] on span "Card Data CSV" at bounding box center [811, 152] width 57 height 9
click at [556, 66] on button "Change Category" at bounding box center [563, 63] width 23 height 22
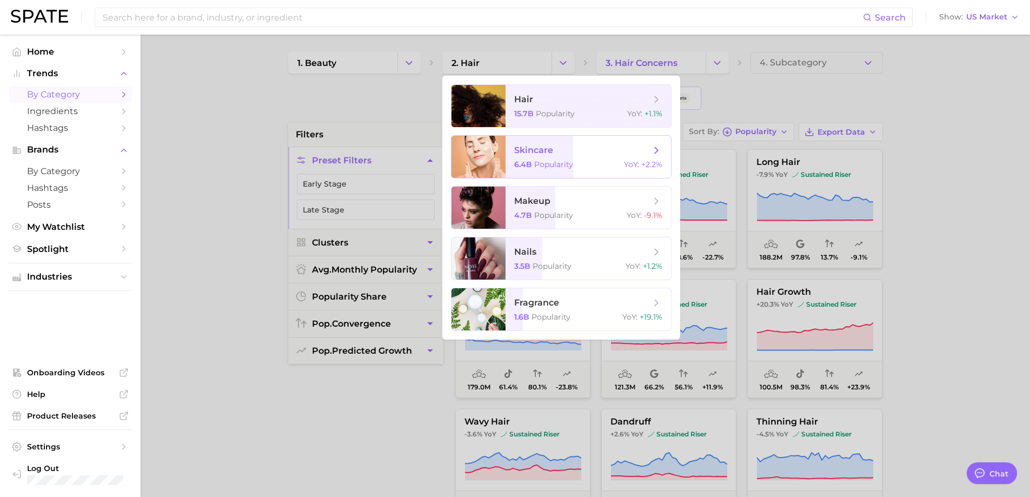
click at [555, 155] on span "skincare" at bounding box center [582, 150] width 136 height 12
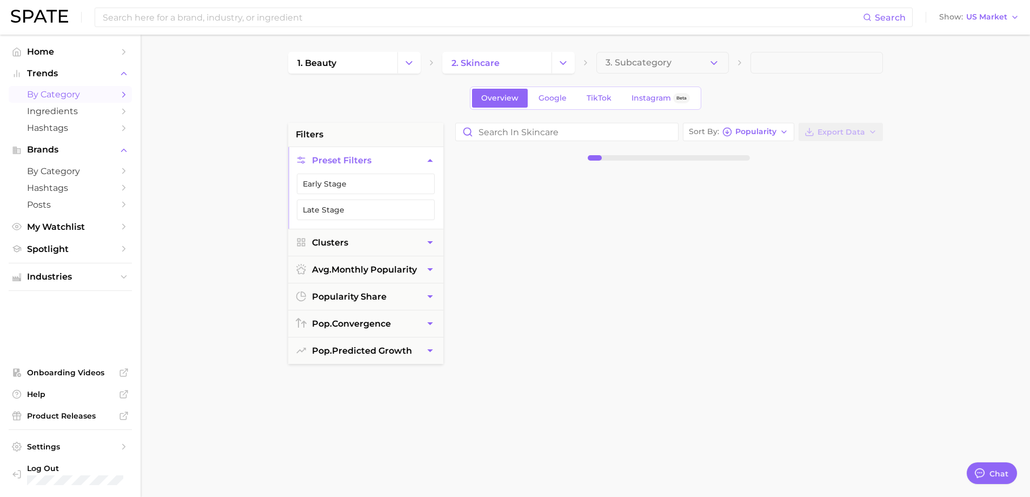
click at [690, 66] on button "3. Subcategory" at bounding box center [663, 63] width 132 height 22
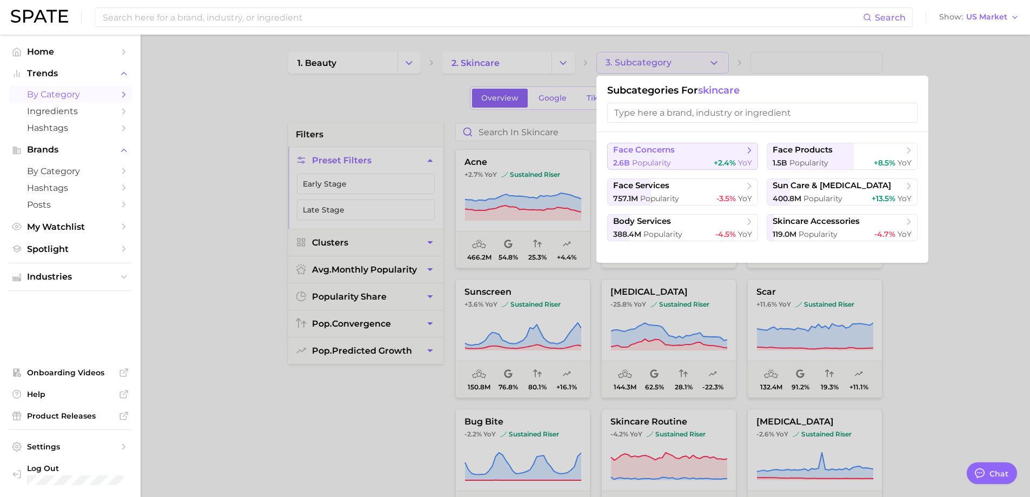
click at [716, 159] on span "+2.4%" at bounding box center [725, 163] width 22 height 10
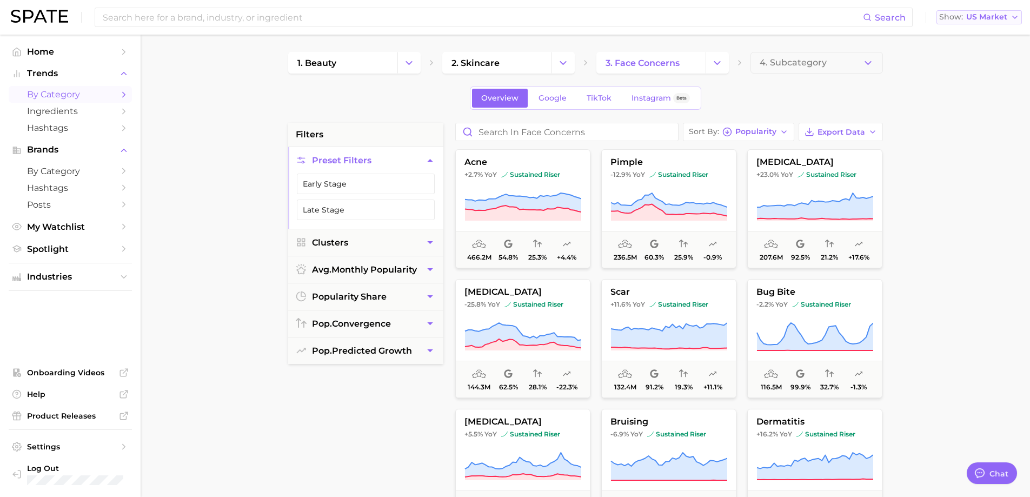
click at [979, 19] on span "US Market" at bounding box center [986, 17] width 41 height 6
click at [977, 75] on button "[GEOGRAPHIC_DATA]" at bounding box center [974, 73] width 95 height 19
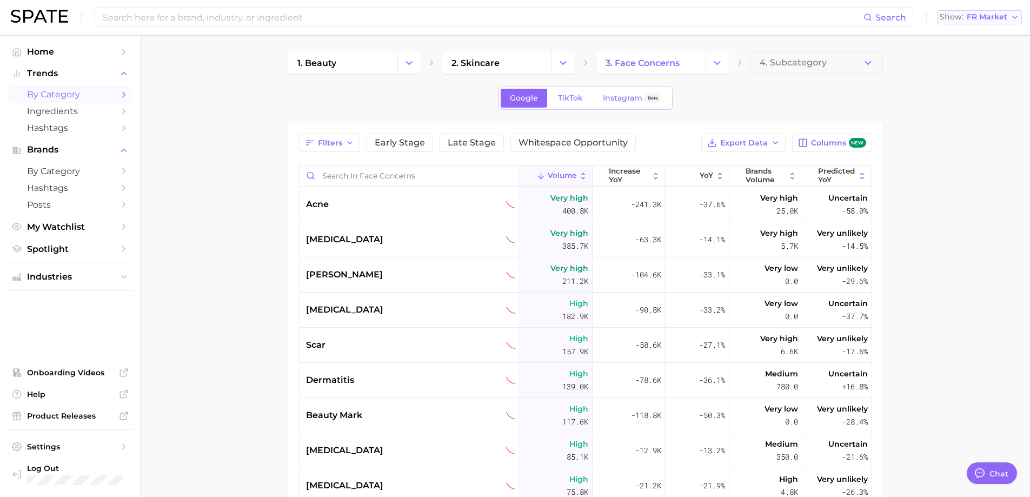
click at [1003, 14] on span "FR Market" at bounding box center [987, 17] width 41 height 6
click at [972, 128] on button "Global" at bounding box center [974, 132] width 95 height 19
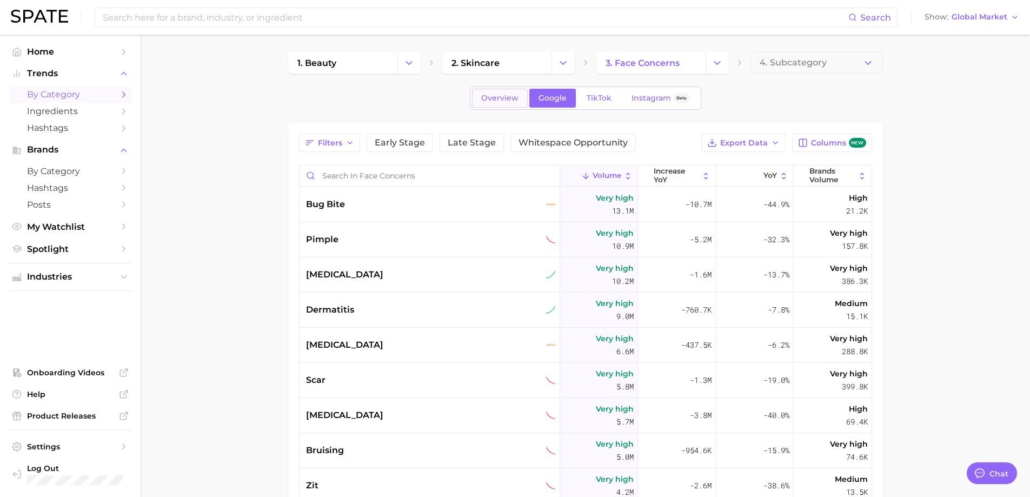
click at [505, 101] on span "Overview" at bounding box center [499, 98] width 37 height 9
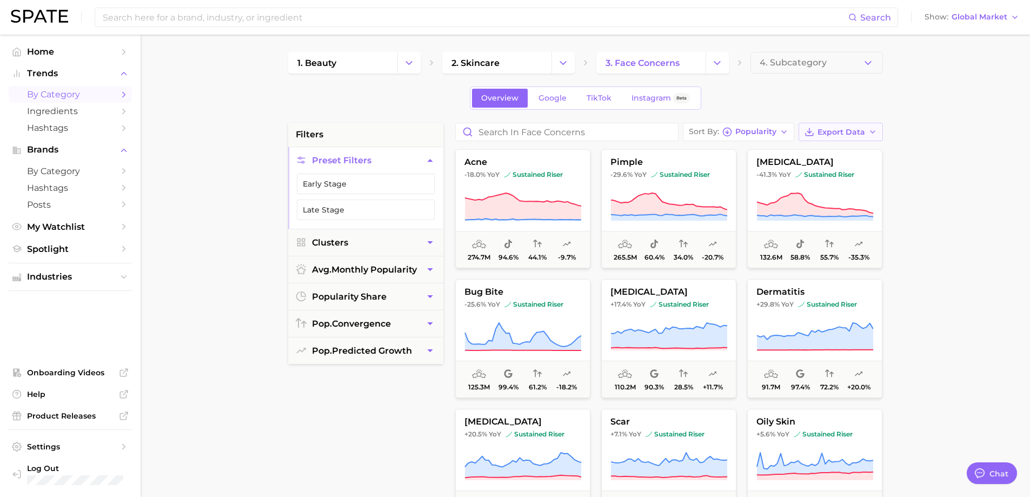
click at [838, 131] on span "Export Data" at bounding box center [842, 132] width 48 height 9
click at [831, 152] on span "Card Data CSV" at bounding box center [811, 152] width 57 height 9
click at [1008, 305] on main "1. beauty 2. skincare 3. face concerns 4. Subcategory Overview Google TikTok In…" at bounding box center [586, 445] width 890 height 820
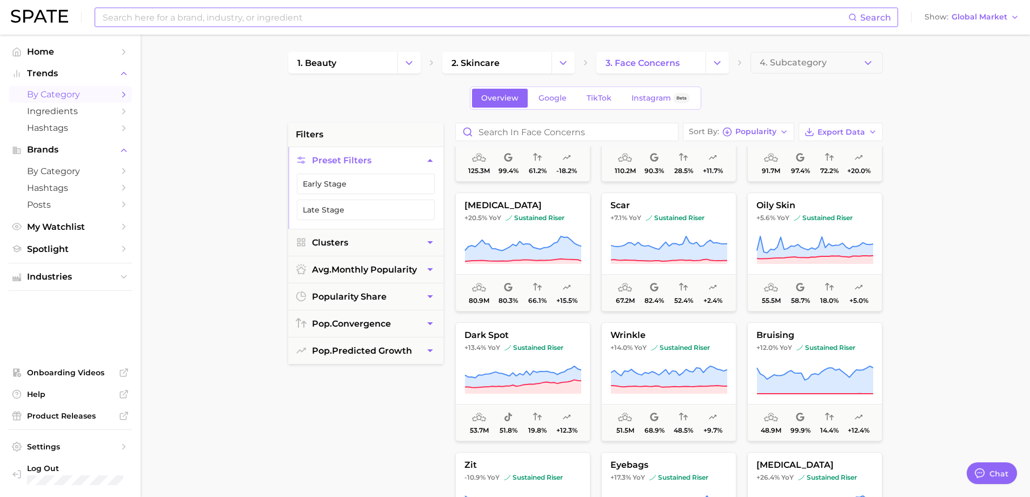
click at [305, 18] on input at bounding box center [475, 17] width 747 height 18
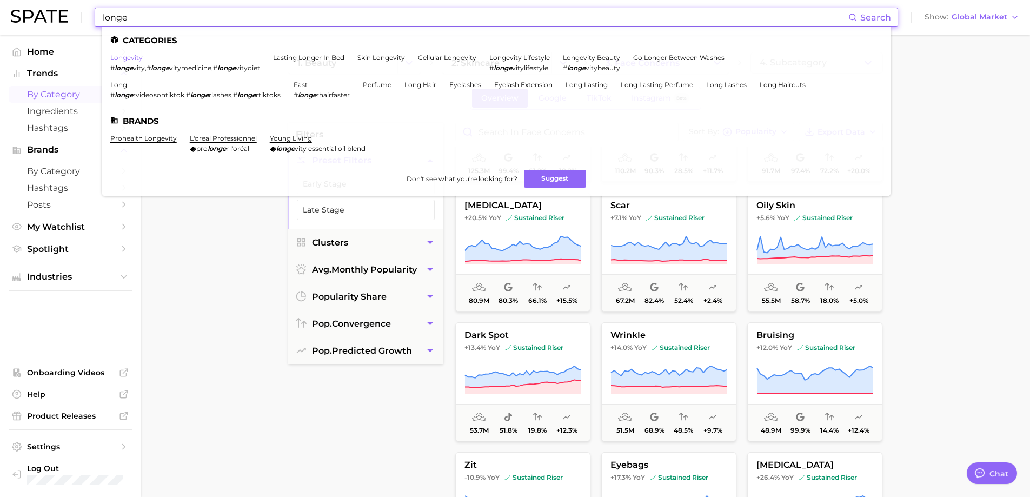
type input "longe"
click at [131, 59] on link "longevity" at bounding box center [126, 58] width 32 height 8
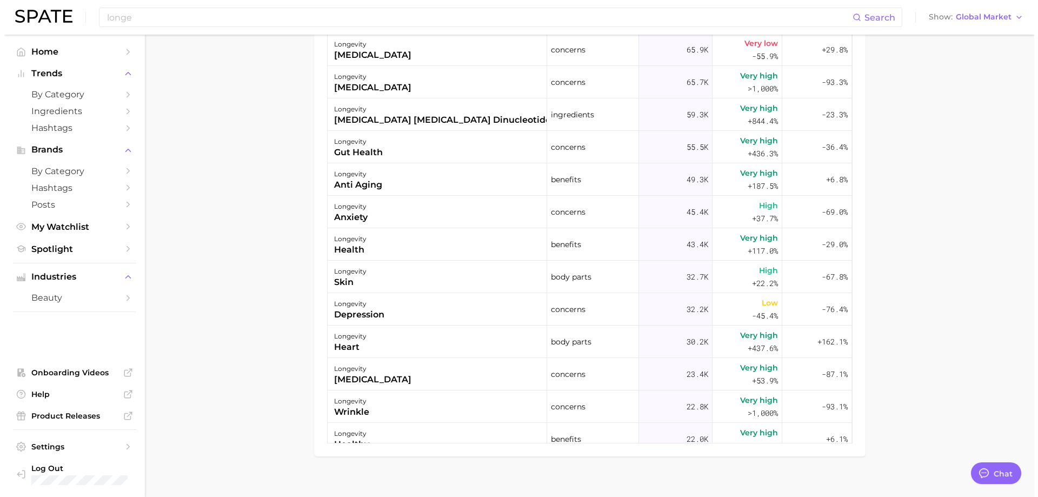
scroll to position [743, 0]
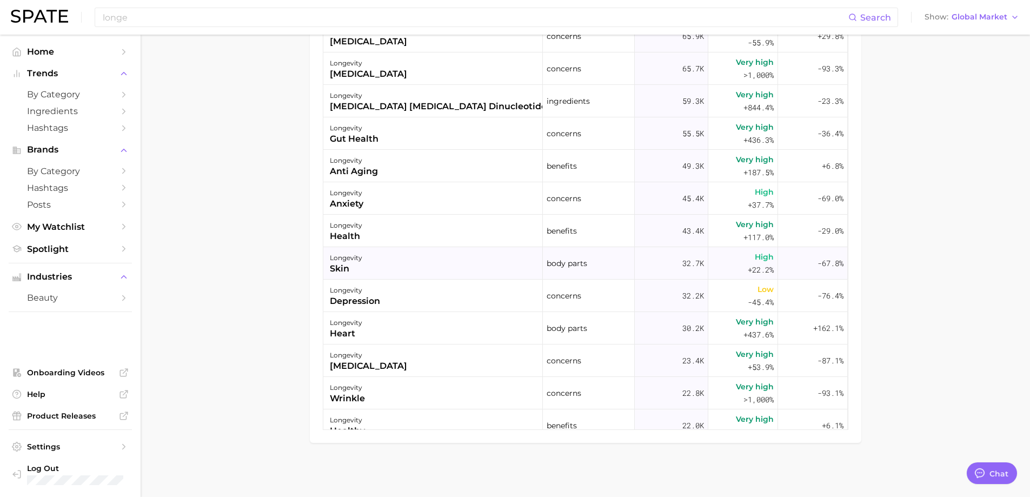
click at [451, 276] on div "longevity skin" at bounding box center [433, 263] width 220 height 32
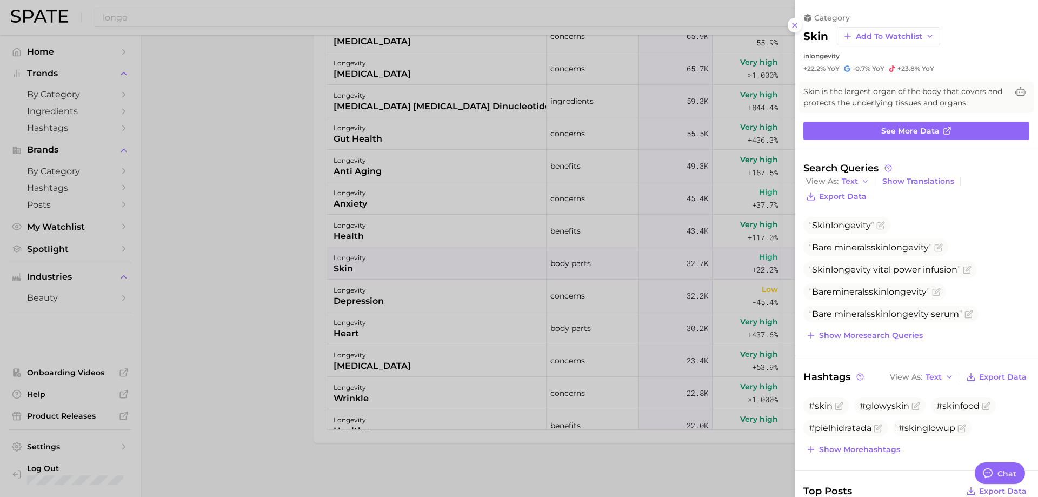
scroll to position [0, 0]
click at [856, 192] on span "Export Data" at bounding box center [843, 196] width 48 height 9
click at [1008, 218] on ul "Skin longevity Bare minerals skin longevity Skin longevity vital power infusion…" at bounding box center [917, 269] width 226 height 105
click at [872, 36] on span "Add to Watchlist" at bounding box center [889, 36] width 67 height 9
click at [995, 45] on div "skin Add to Watchlist New Watchlist My Watchlist GAR" at bounding box center [917, 36] width 226 height 18
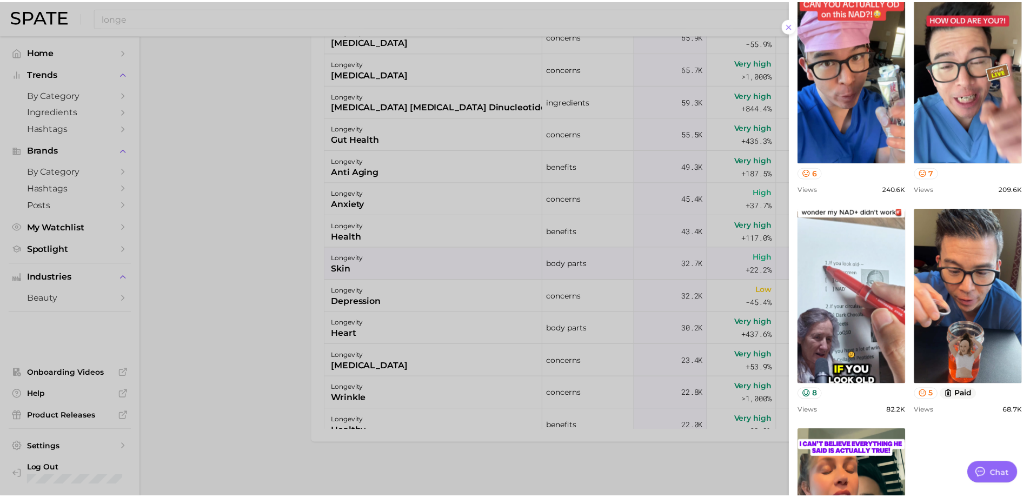
scroll to position [487, 0]
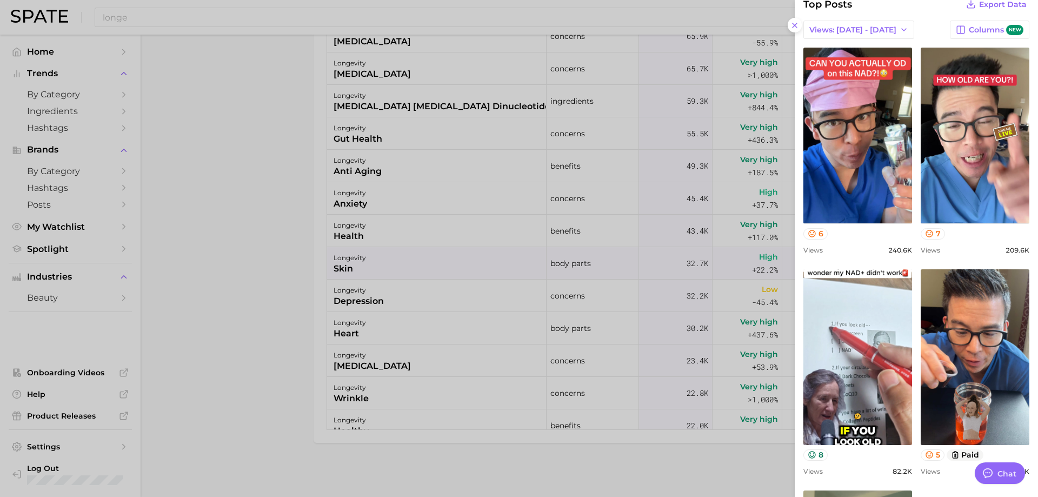
click at [264, 161] on div at bounding box center [519, 248] width 1038 height 497
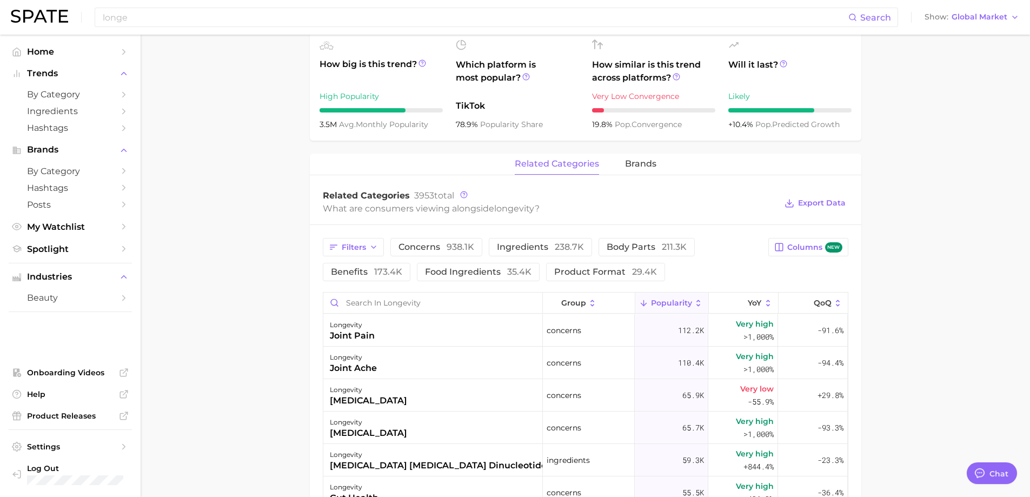
scroll to position [364, 0]
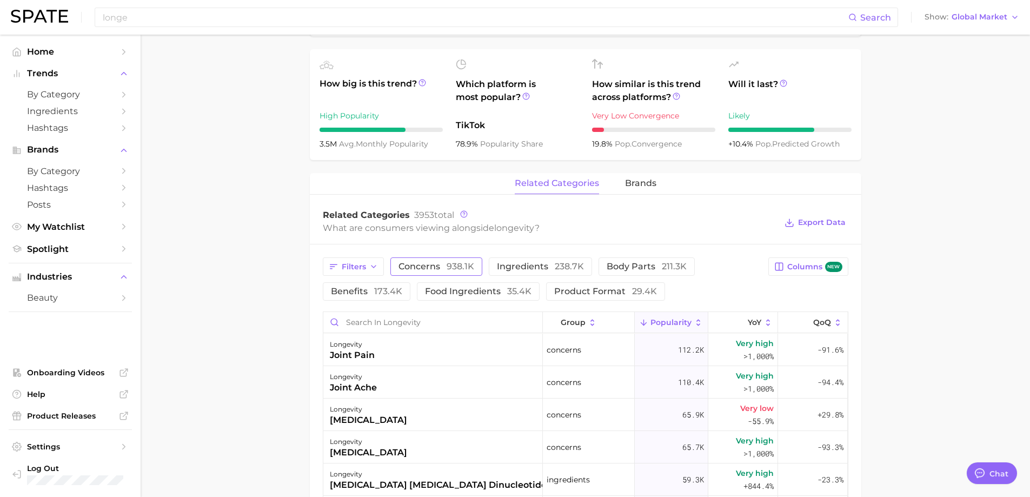
click at [447, 265] on span "938.1k" at bounding box center [461, 266] width 28 height 10
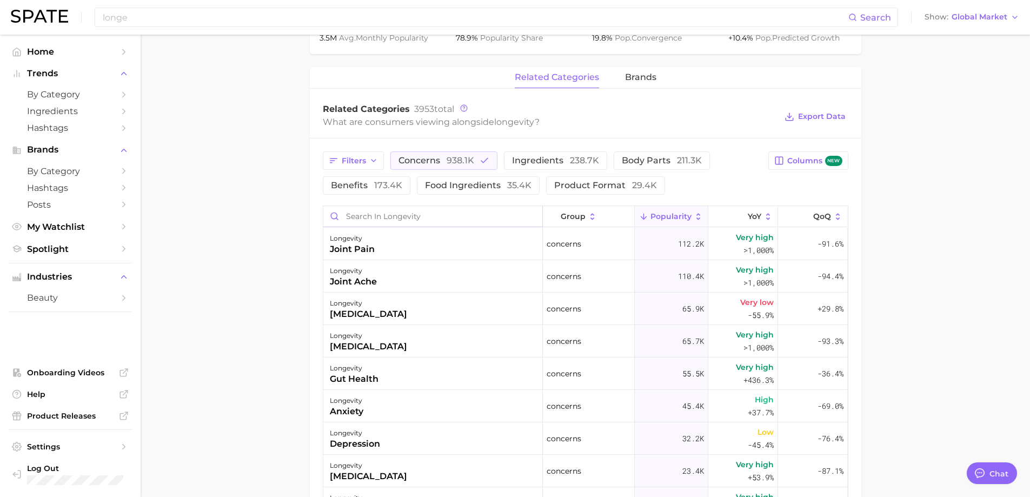
scroll to position [472, 0]
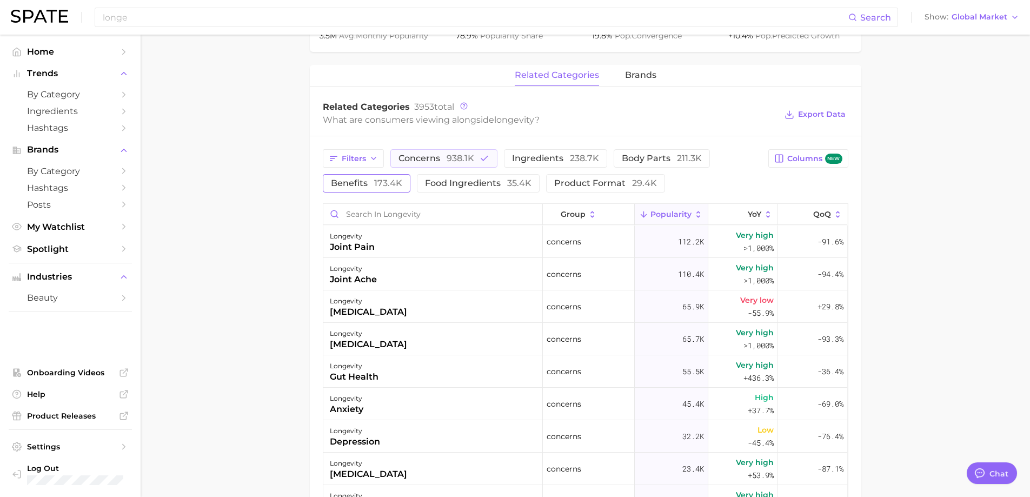
click at [372, 184] on span "benefits 173.4k" at bounding box center [366, 183] width 71 height 9
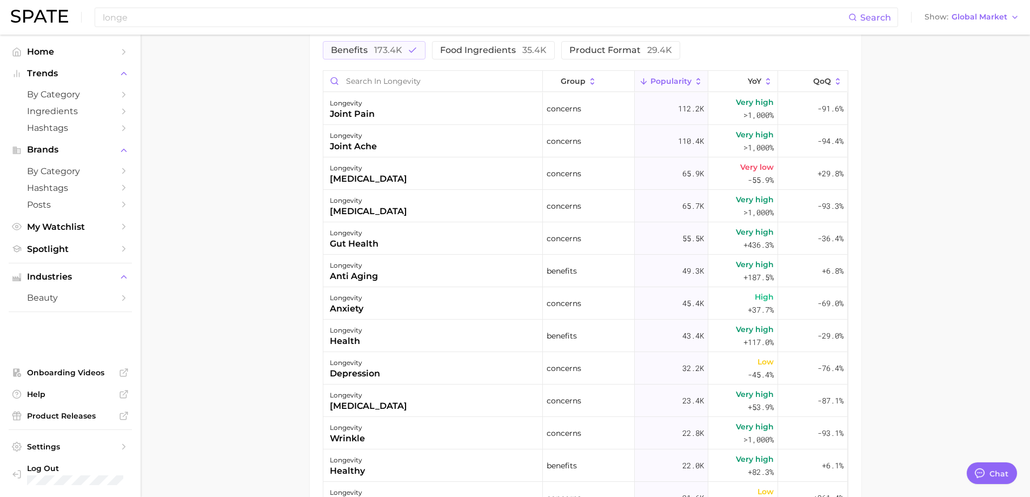
scroll to position [418, 0]
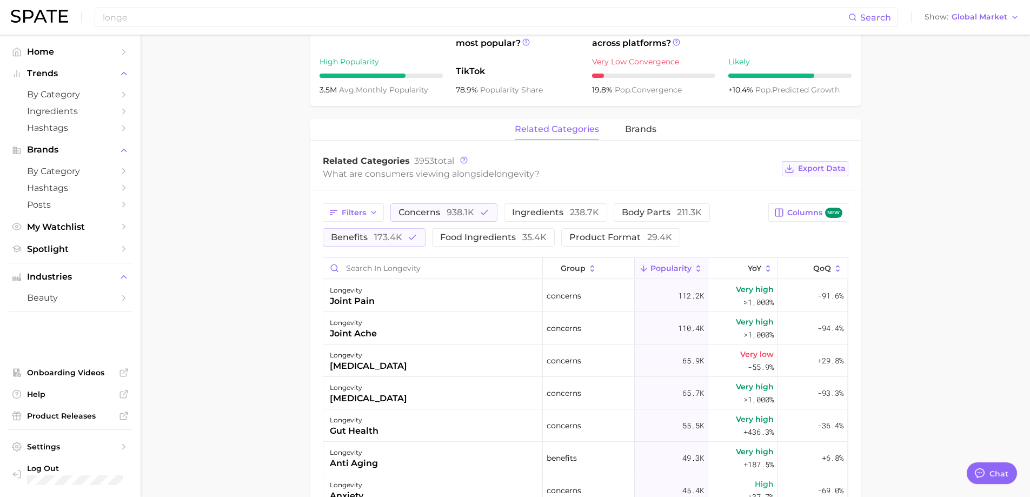
click at [817, 165] on span "Export Data" at bounding box center [822, 168] width 48 height 9
